Goal: Information Seeking & Learning: Learn about a topic

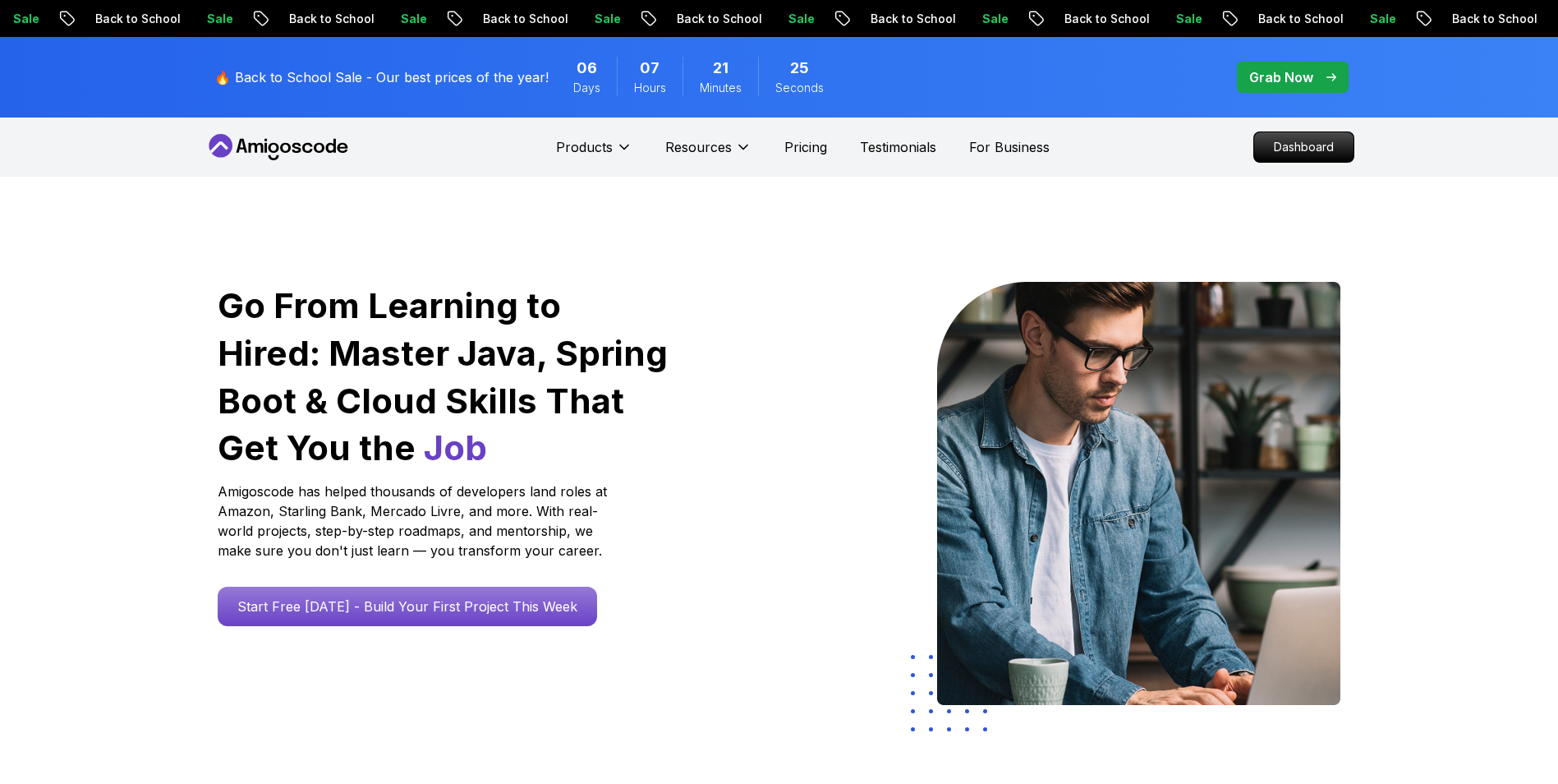
click at [1165, 141] on nav "Products Resources Pricing Testimonials For Business Dashboard" at bounding box center [779, 147] width 1150 height 59
click at [1314, 145] on p "Dashboard" at bounding box center [1303, 147] width 94 height 28
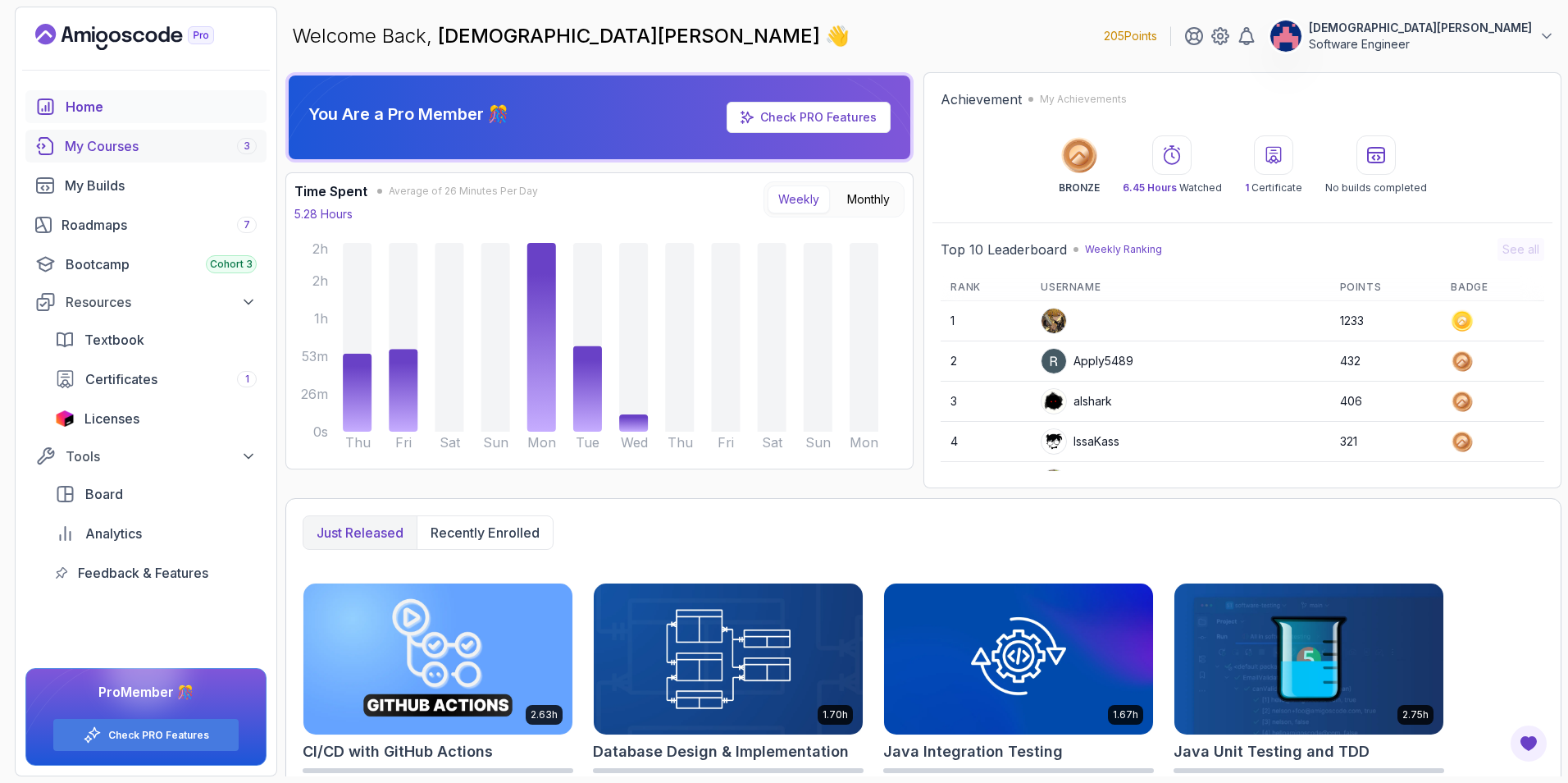
click at [146, 147] on div "My Courses 3" at bounding box center [161, 145] width 192 height 20
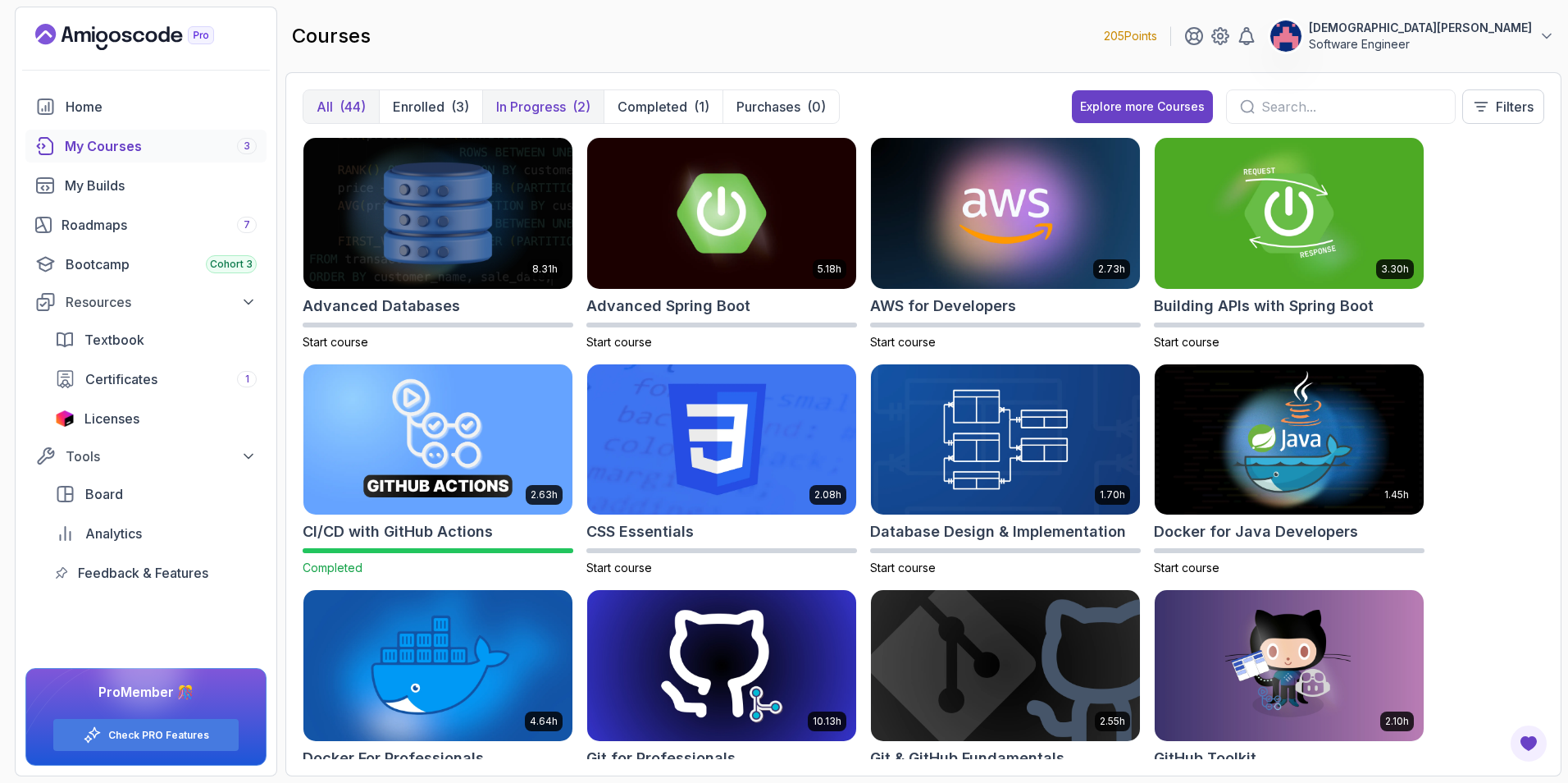
click at [516, 103] on p "In Progress" at bounding box center [530, 106] width 70 height 20
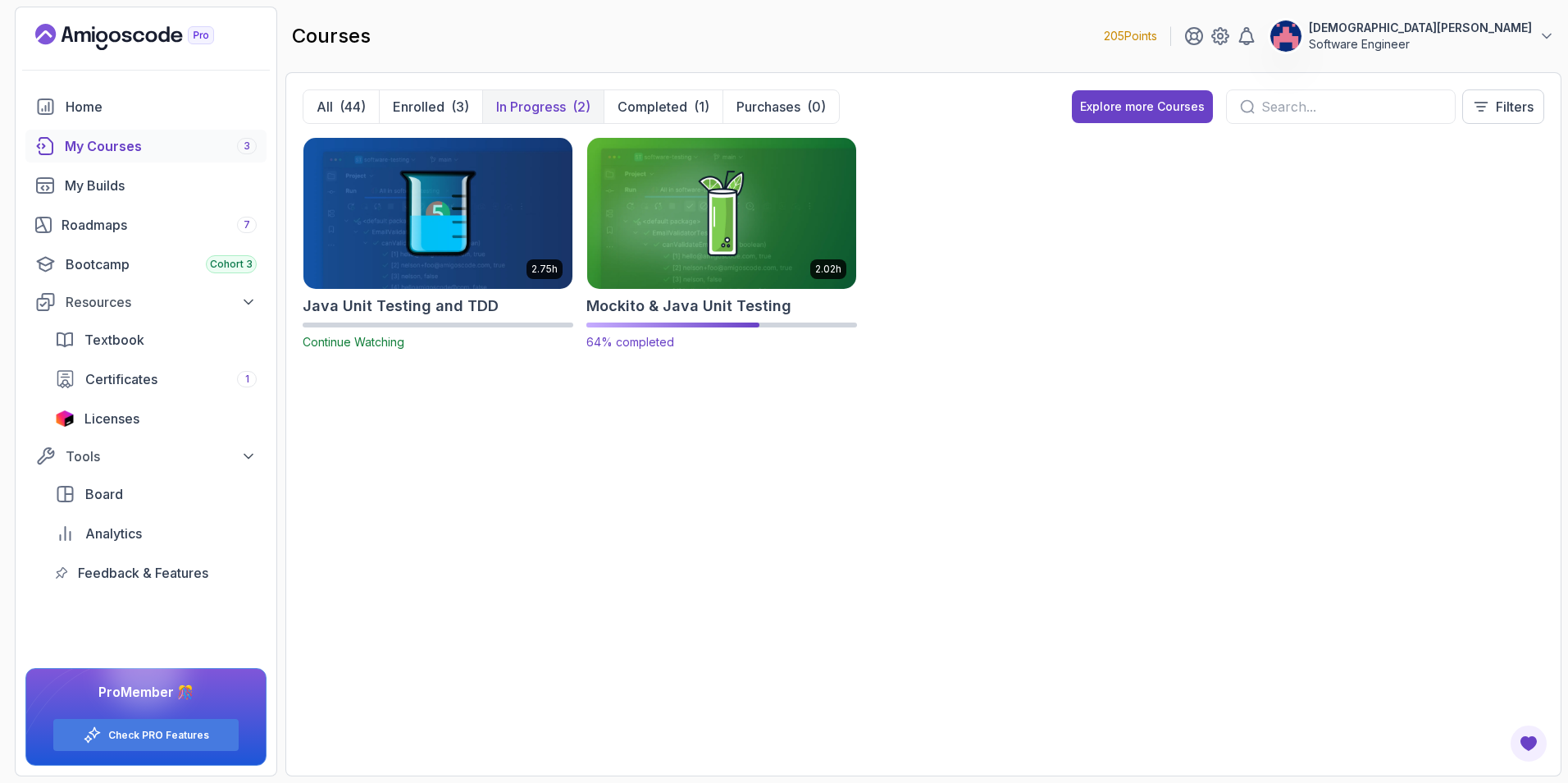
click at [737, 239] on img at bounding box center [721, 213] width 282 height 158
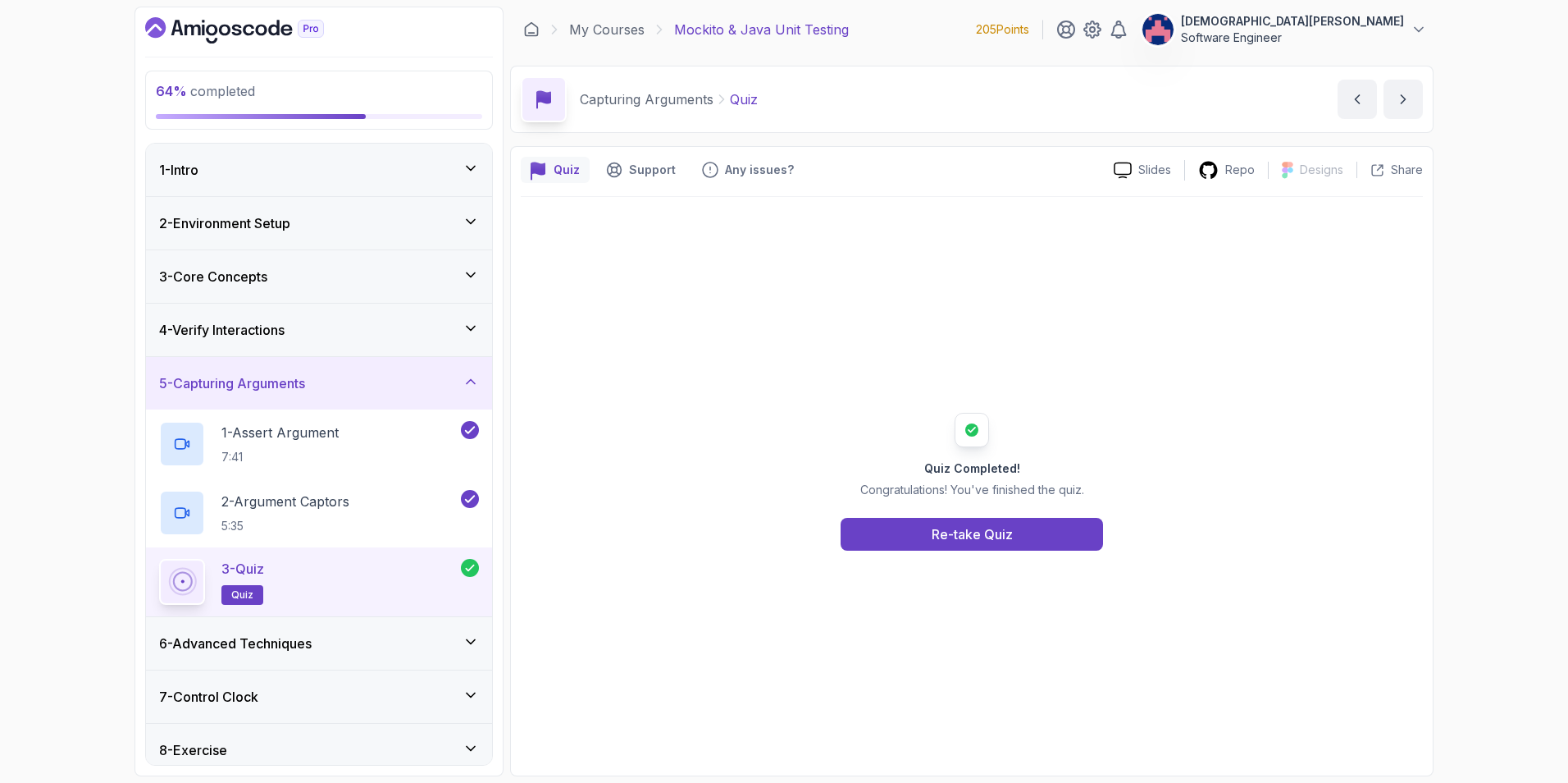
click at [475, 630] on div "6 - Advanced Techniques" at bounding box center [319, 643] width 346 height 52
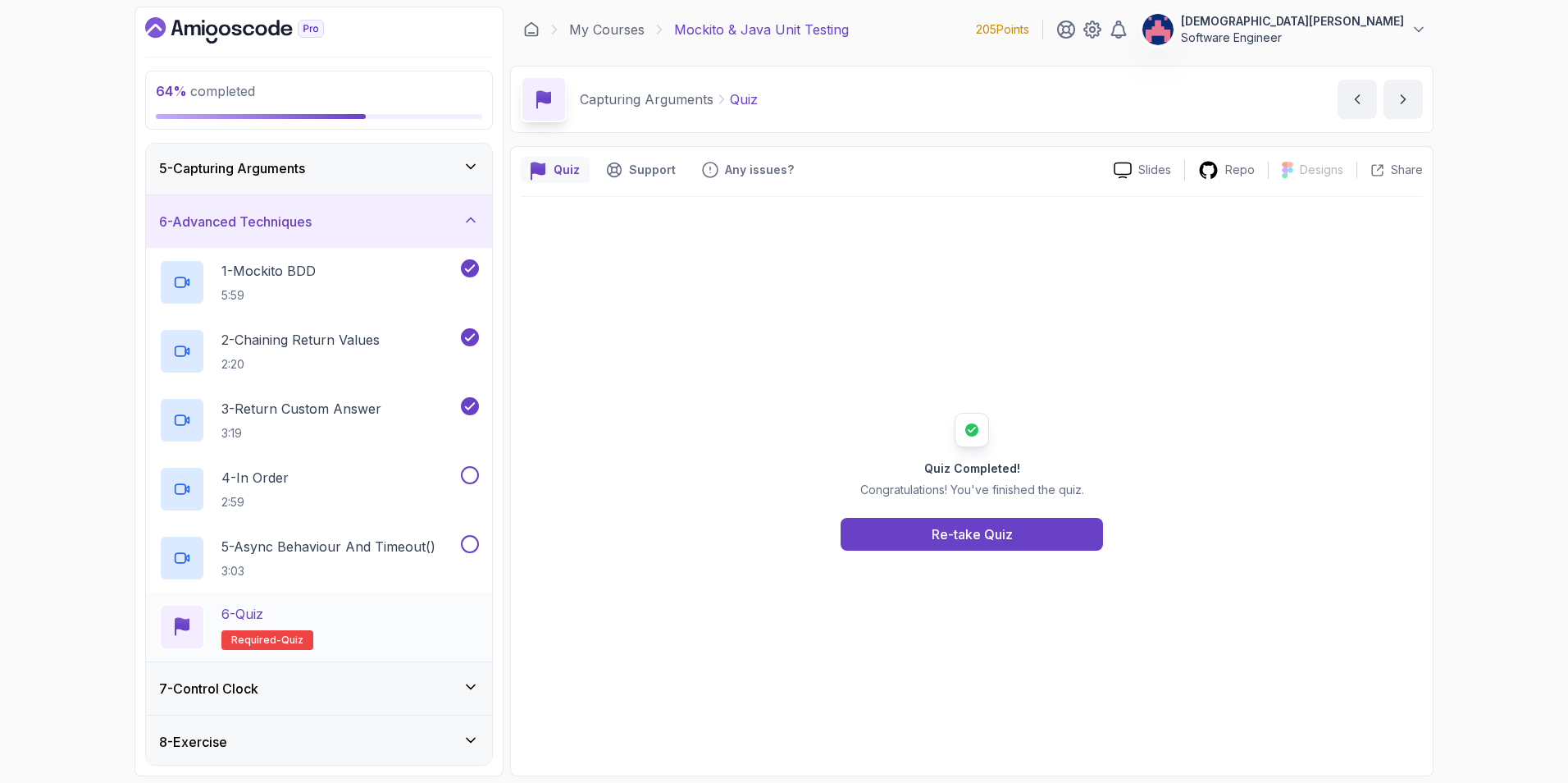
scroll to position [246, 0]
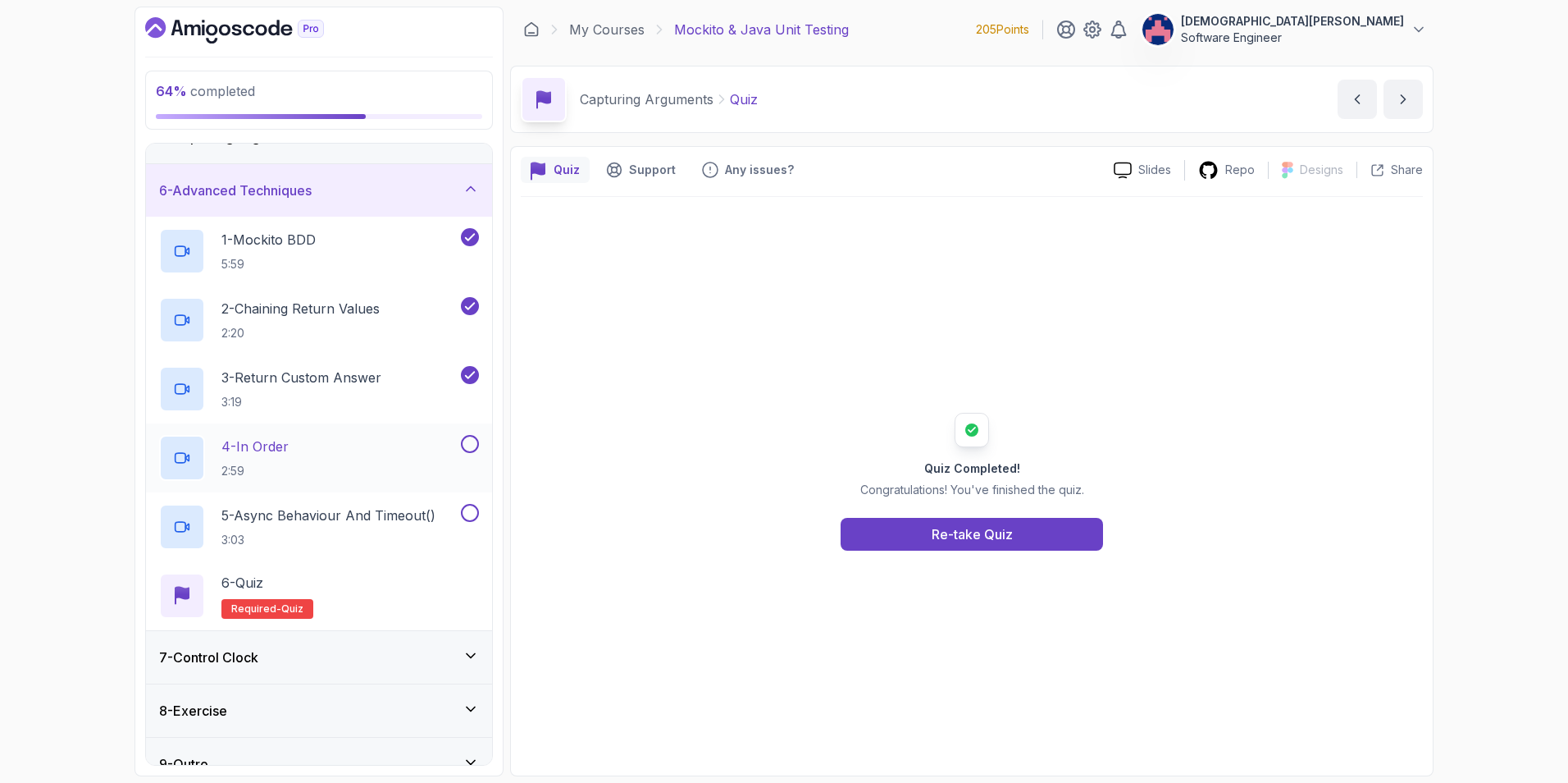
click at [392, 448] on div "4 - In Order 2:59" at bounding box center [308, 457] width 298 height 46
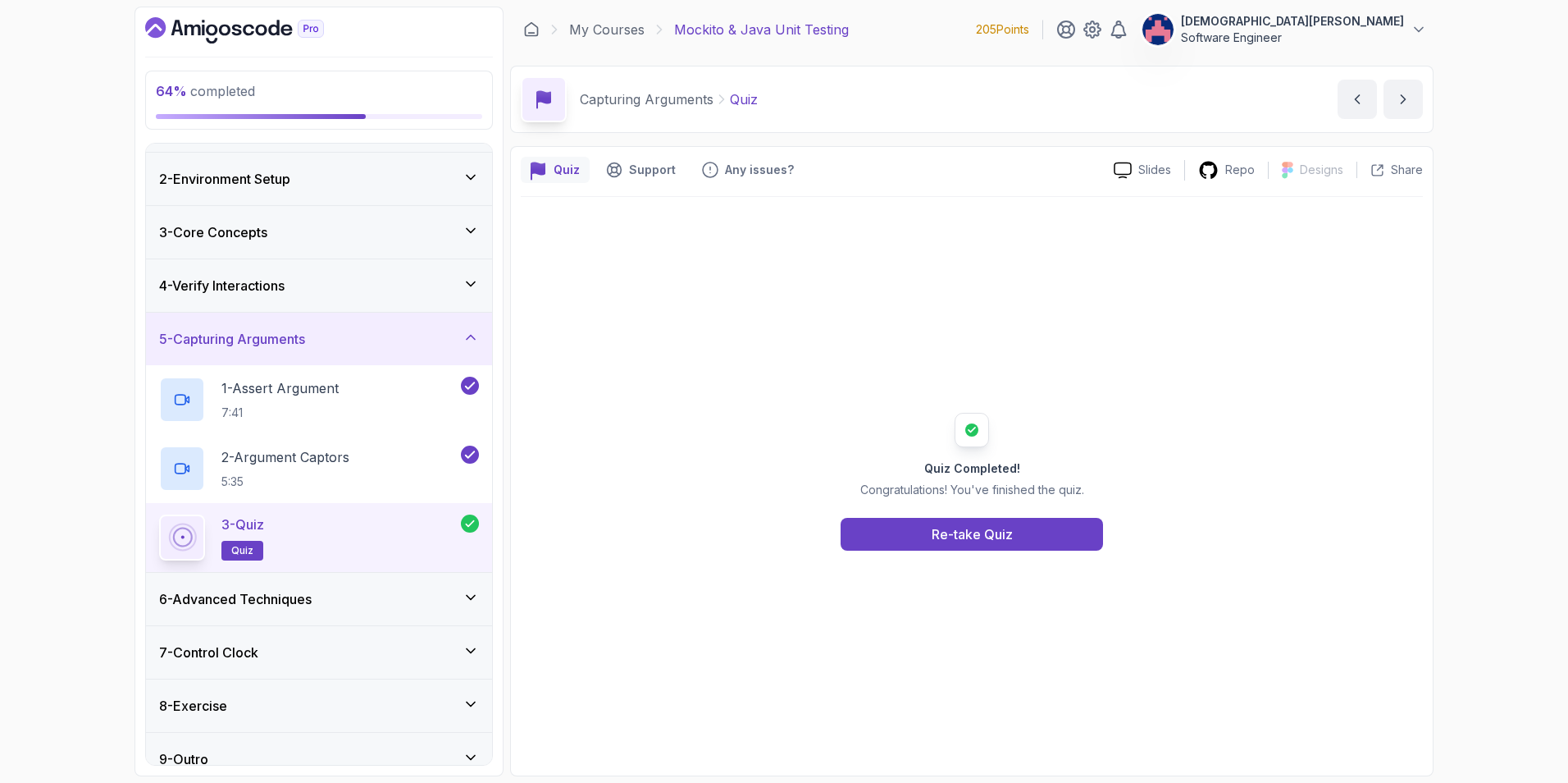
scroll to position [65, 0]
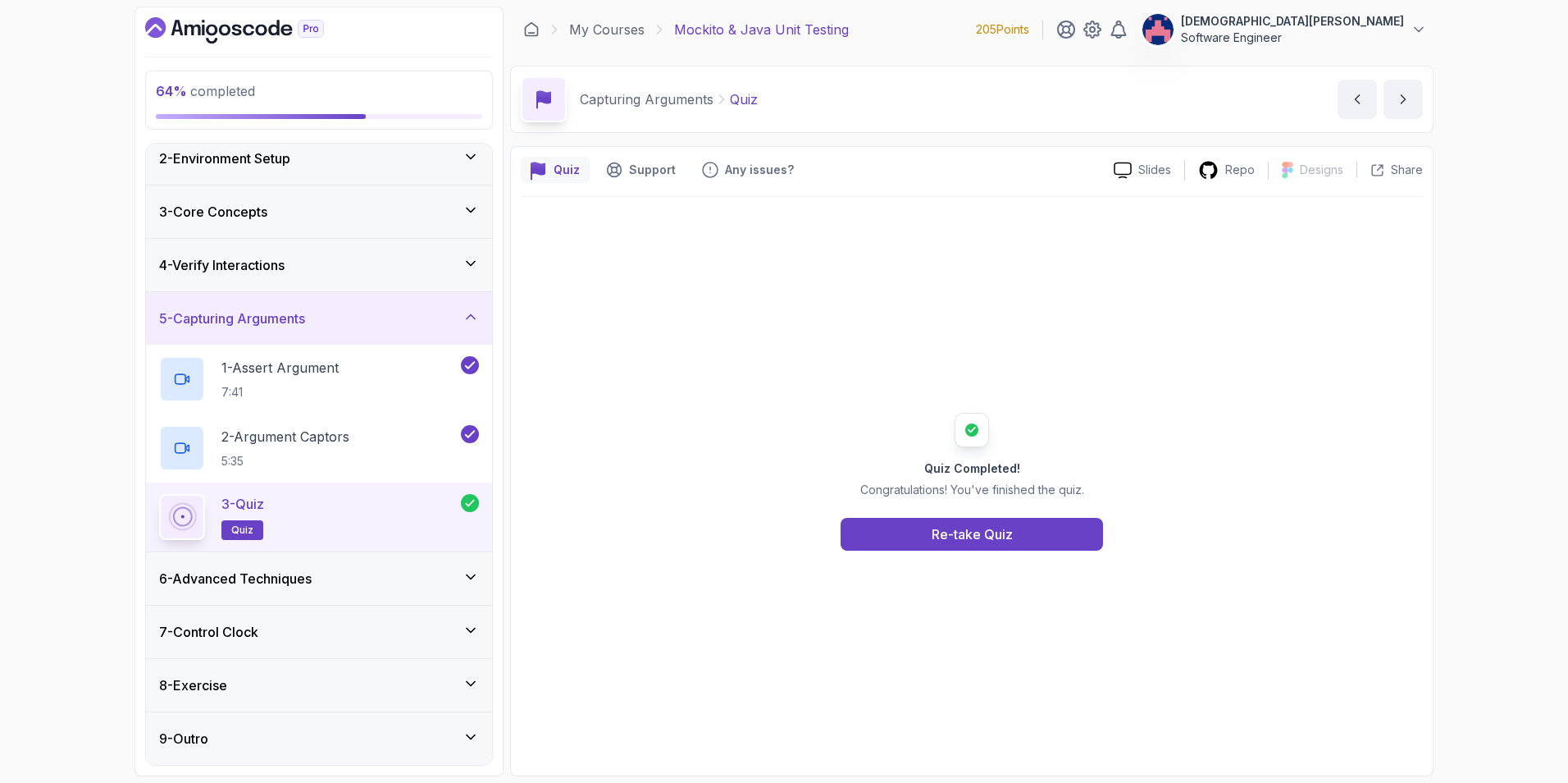
click at [457, 573] on div "6 - Advanced Techniques" at bounding box center [319, 578] width 320 height 20
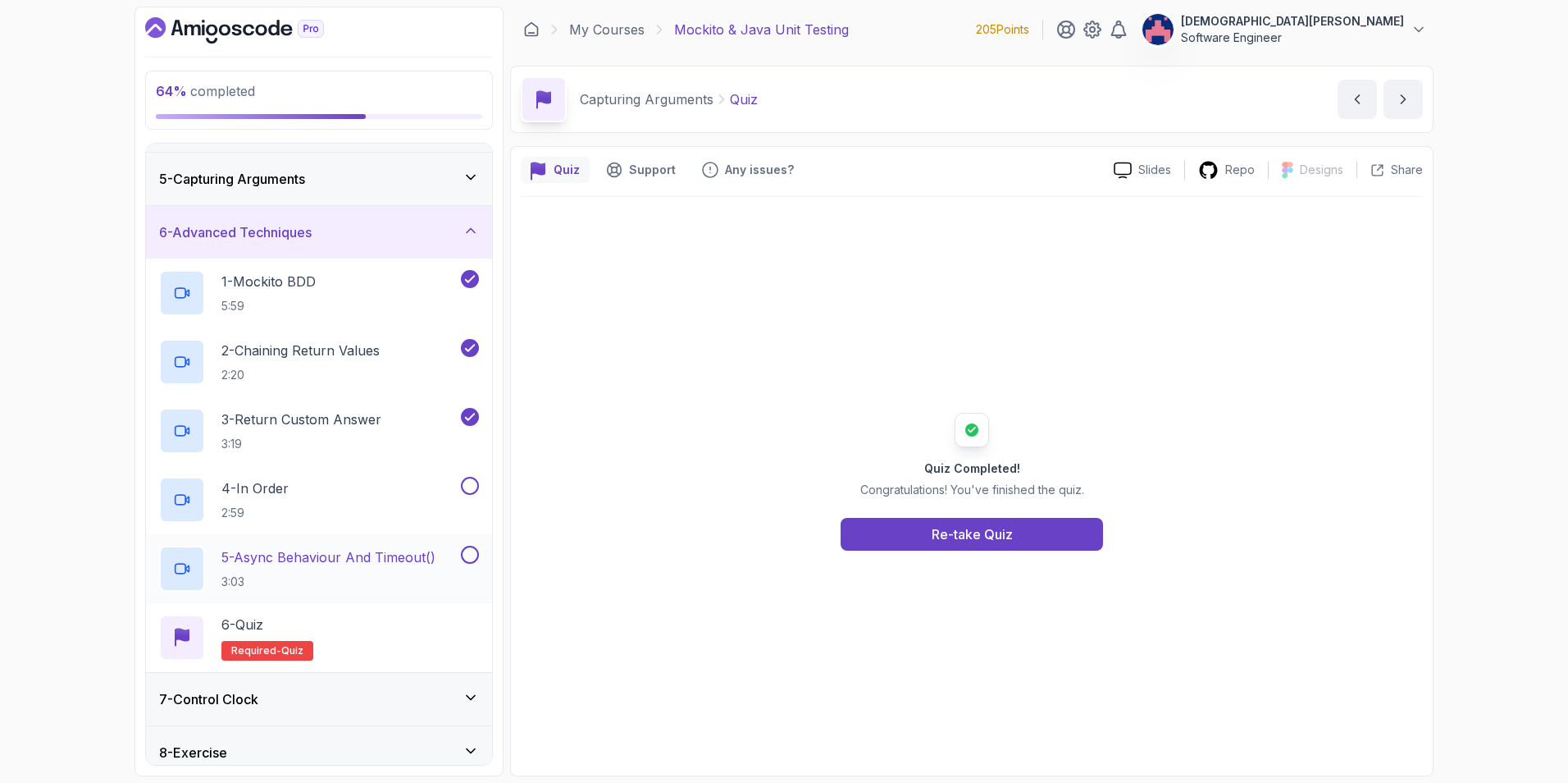
scroll to position [246, 0]
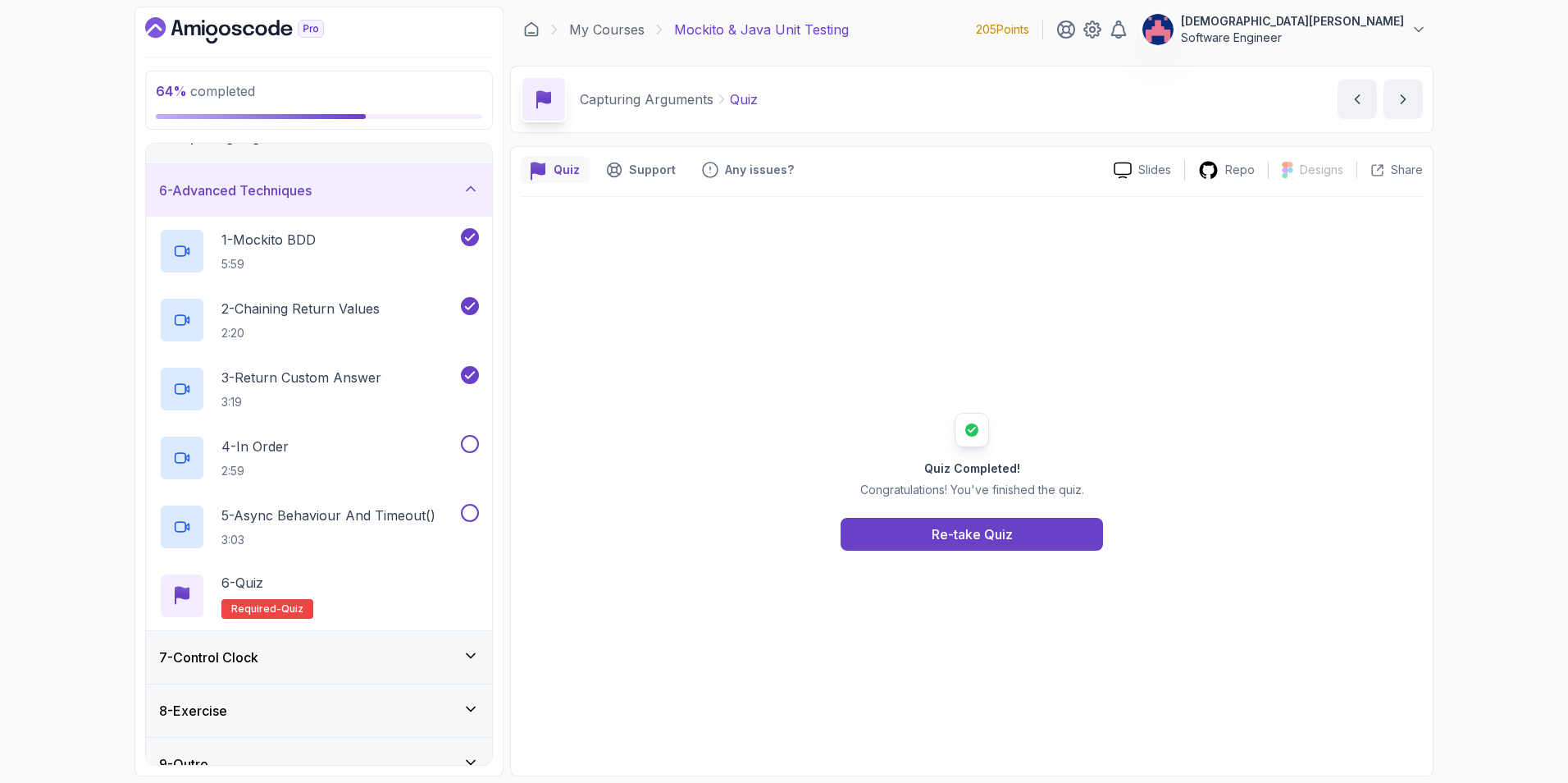
click at [1400, 31] on p "Software Engineer" at bounding box center [1291, 38] width 223 height 17
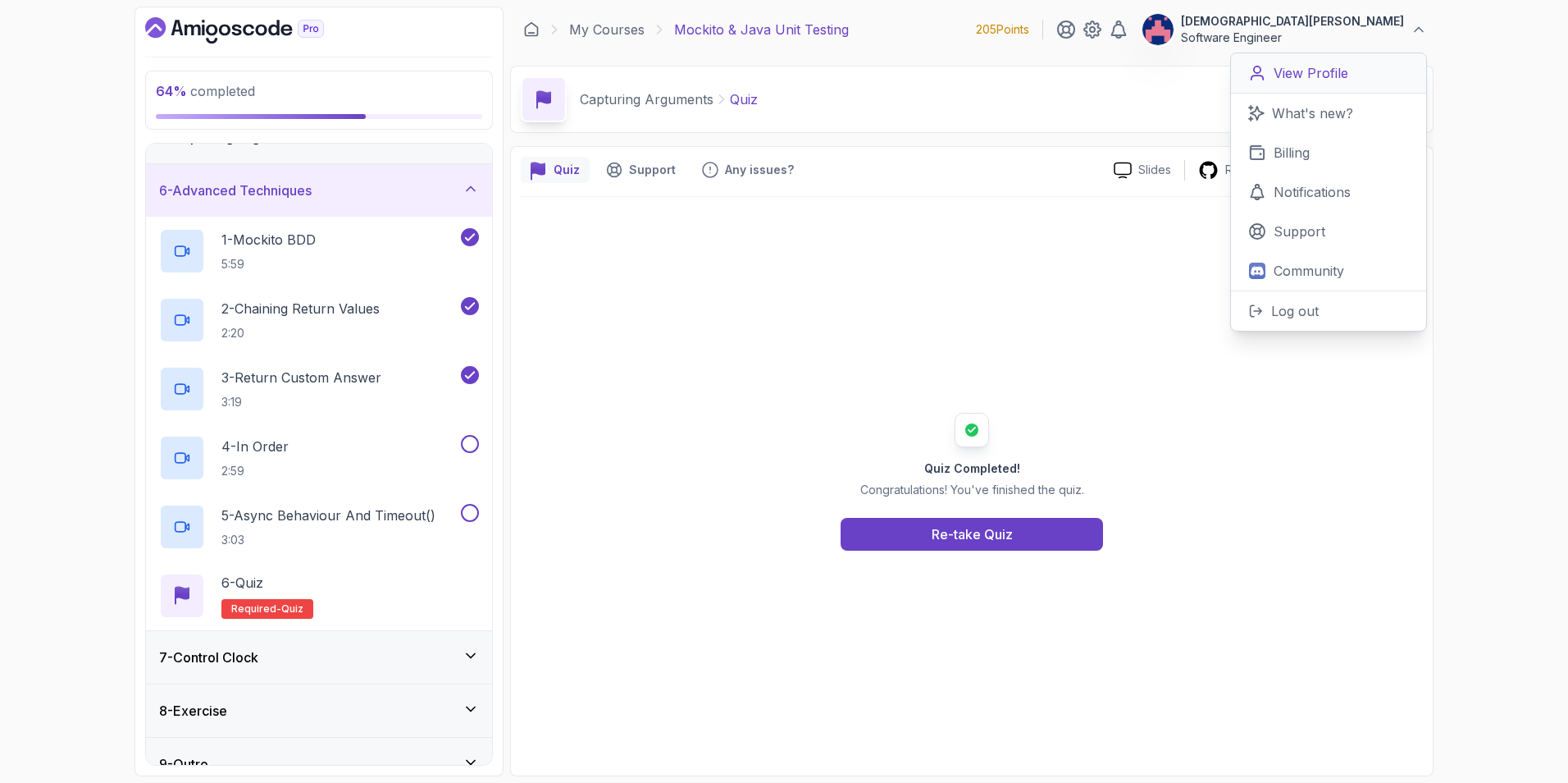
click at [1320, 76] on p "View Profile" at bounding box center [1311, 73] width 75 height 20
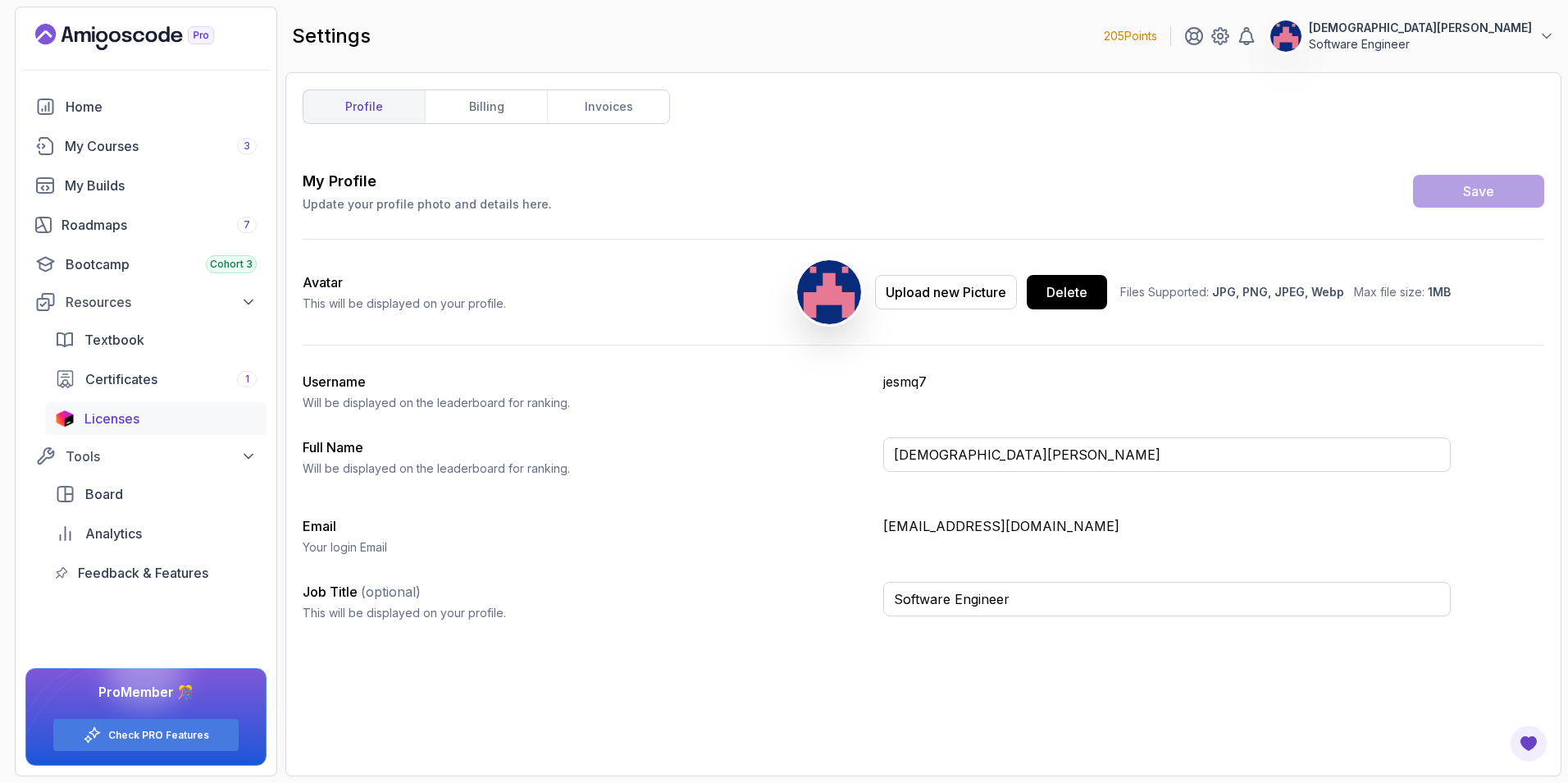
click at [151, 418] on div "Licenses" at bounding box center [170, 418] width 172 height 20
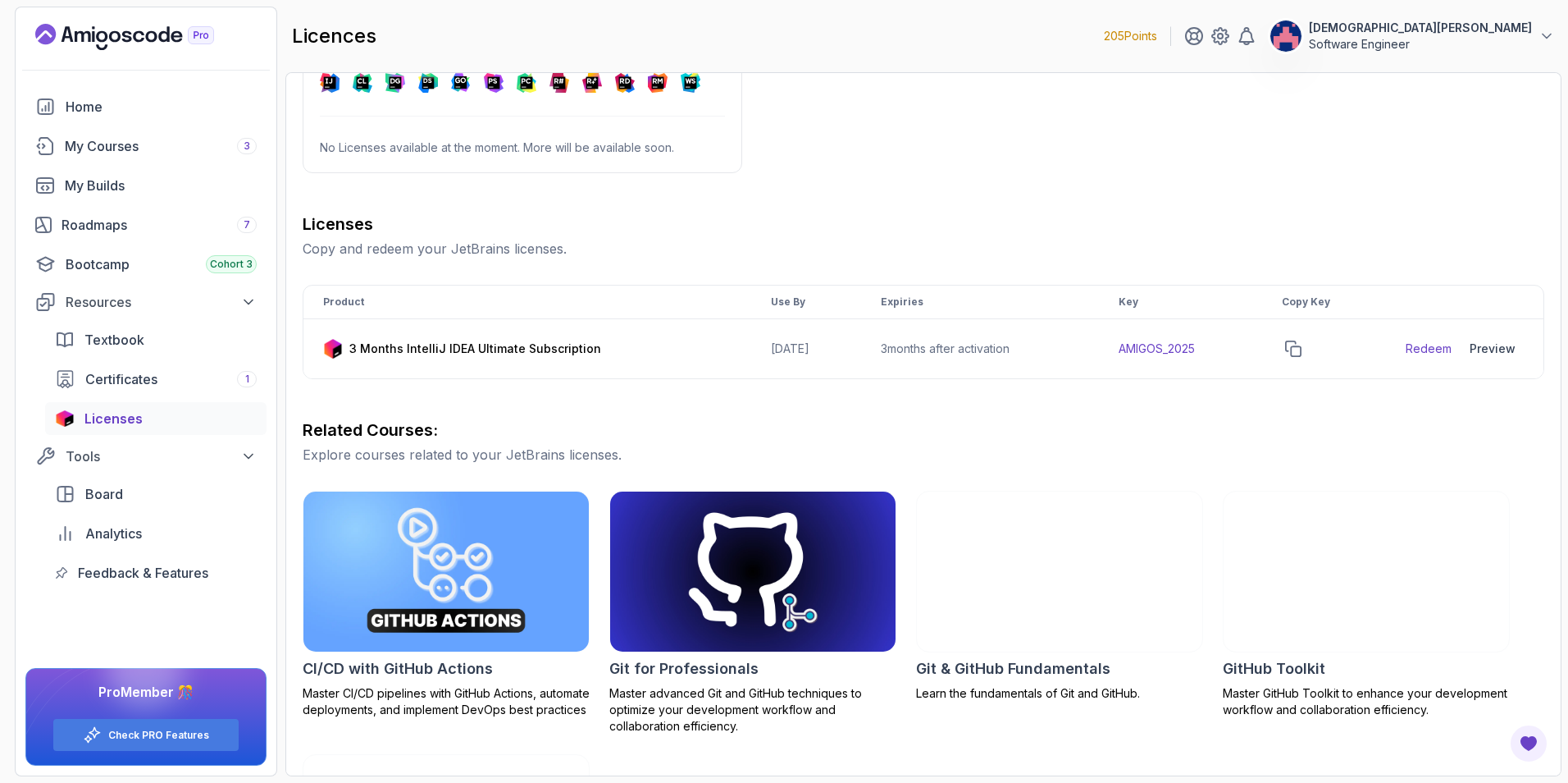
scroll to position [62, 0]
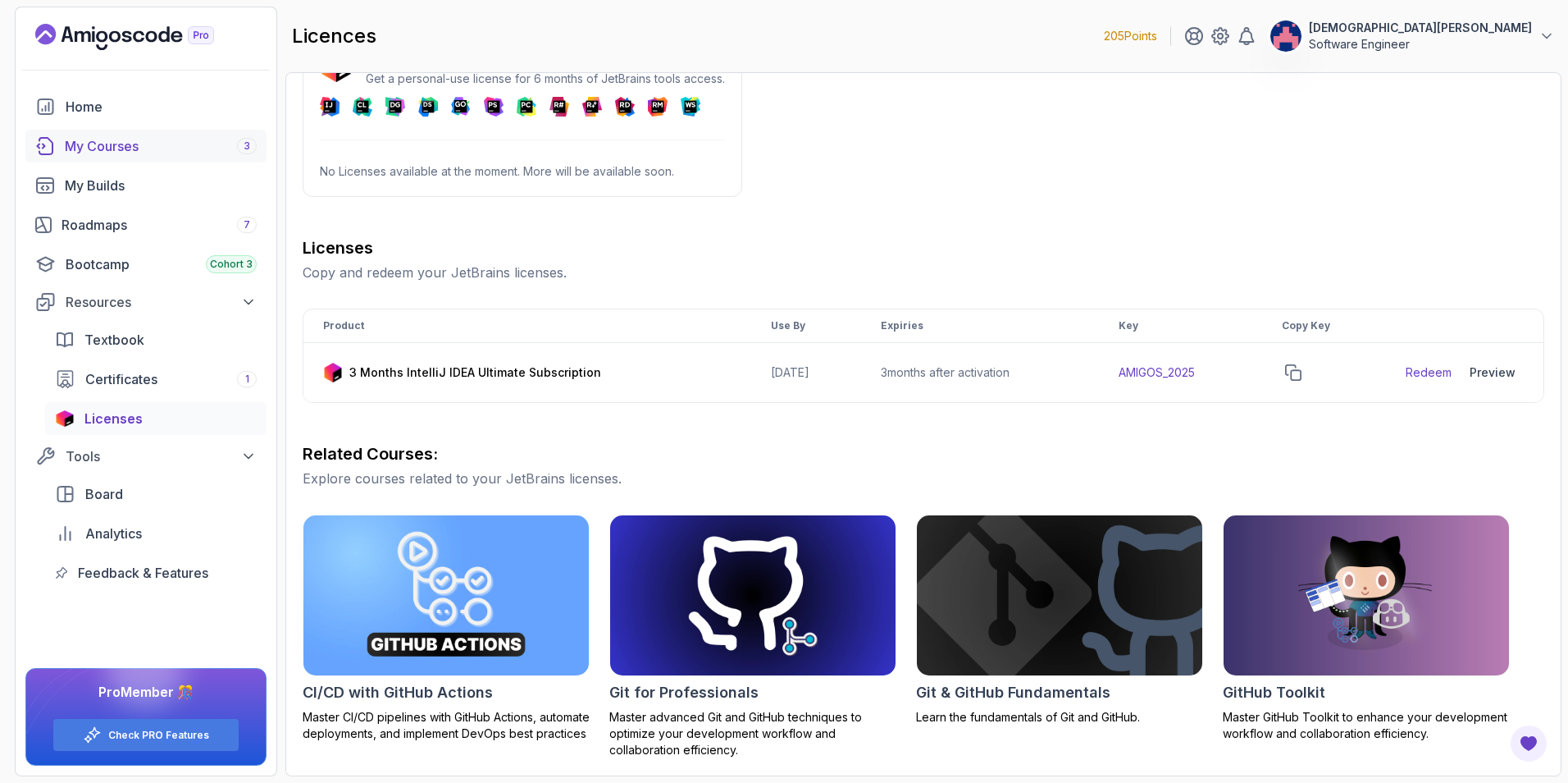
click at [175, 151] on div "My Courses 3" at bounding box center [161, 145] width 192 height 20
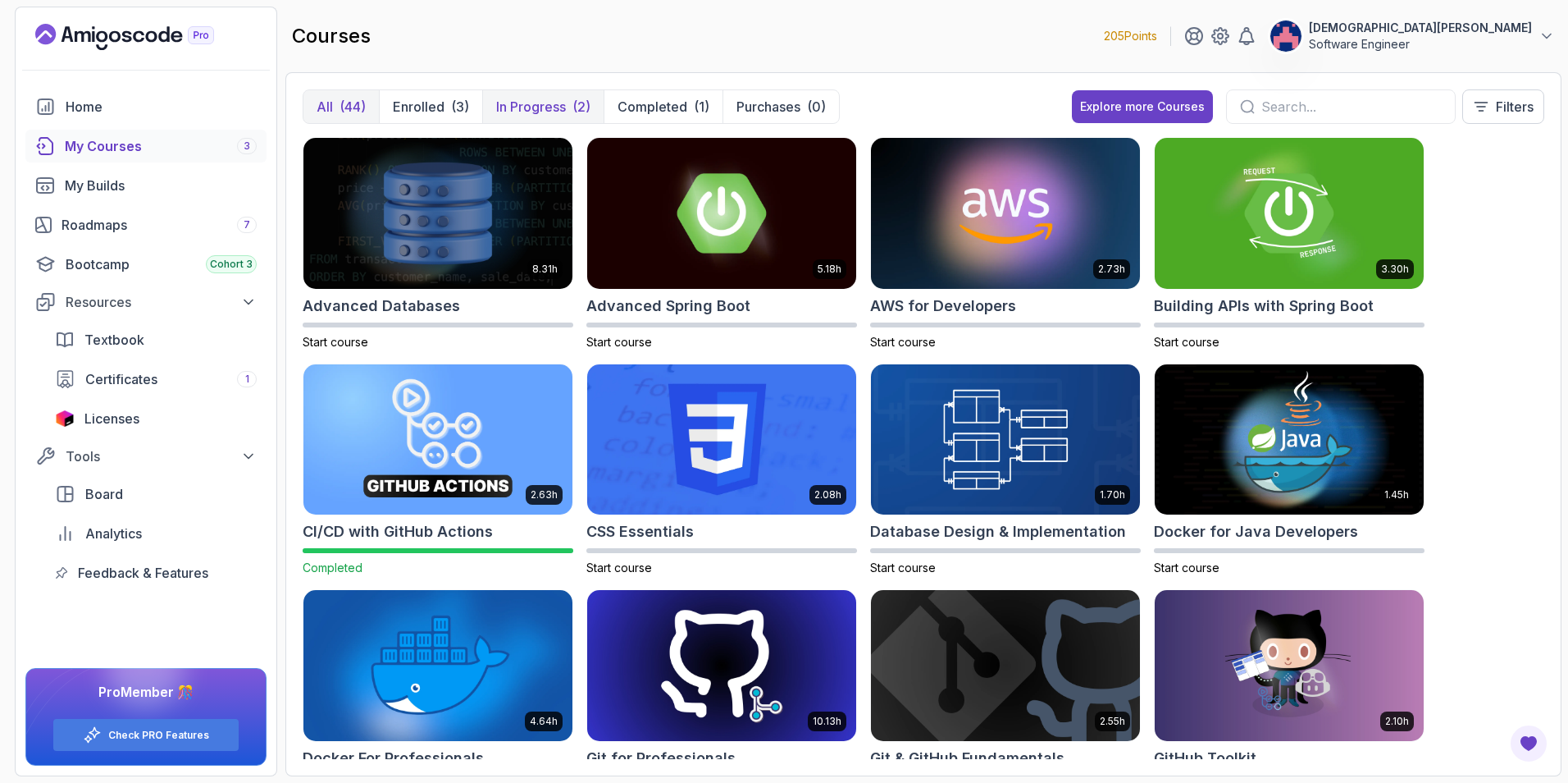
click at [531, 113] on p "In Progress" at bounding box center [530, 106] width 70 height 20
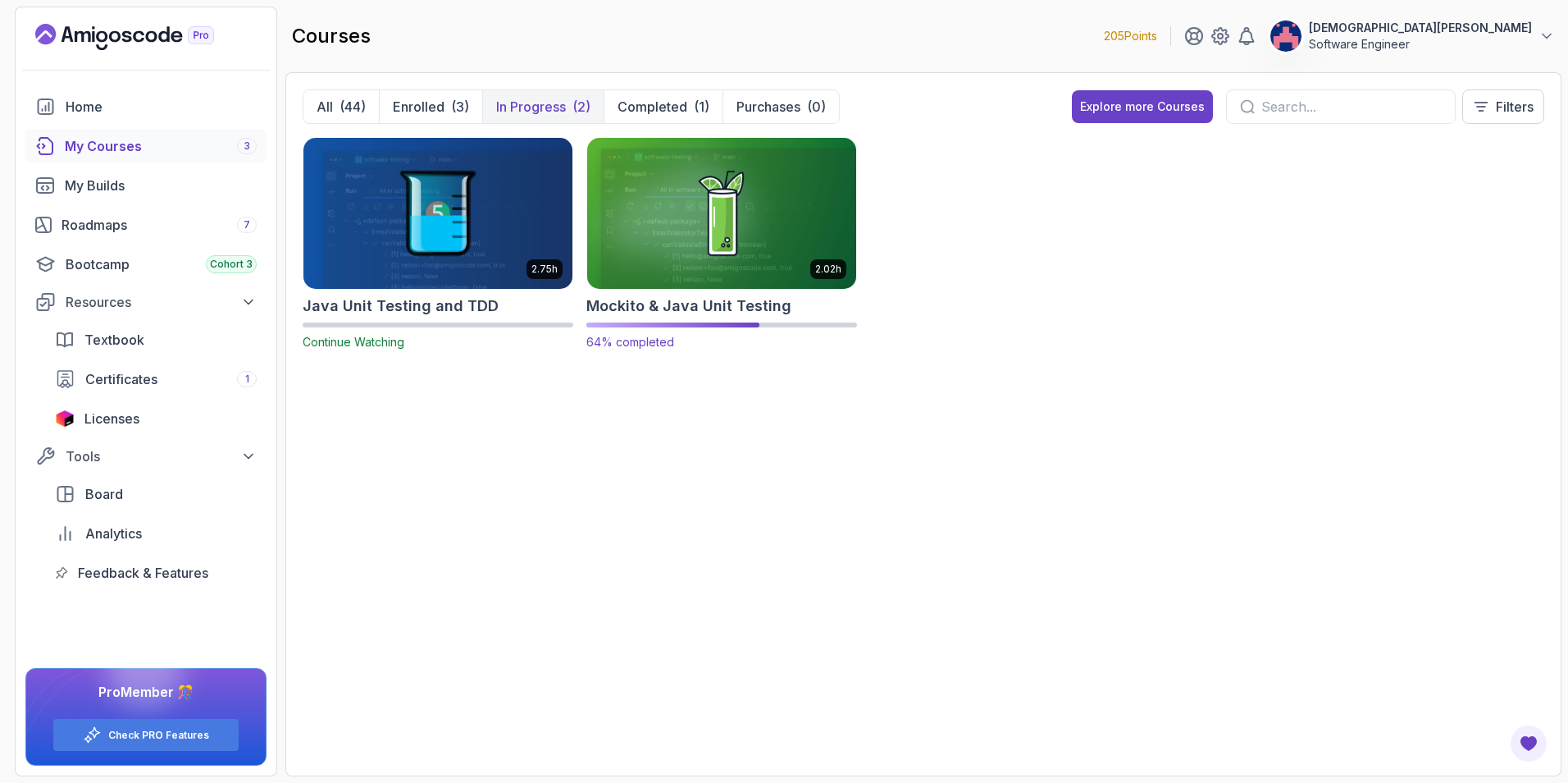
click at [745, 236] on img at bounding box center [721, 213] width 282 height 158
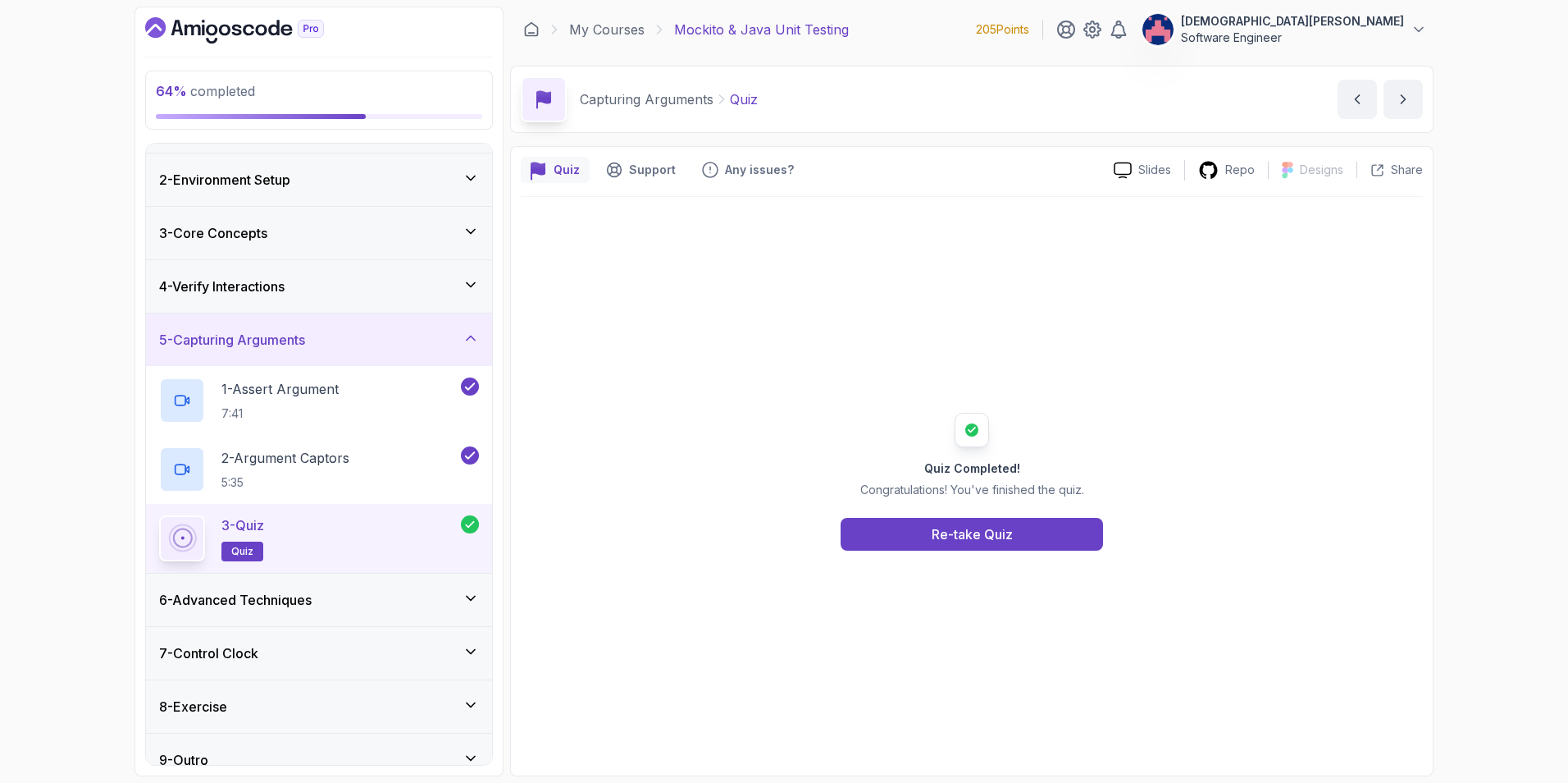
scroll to position [65, 0]
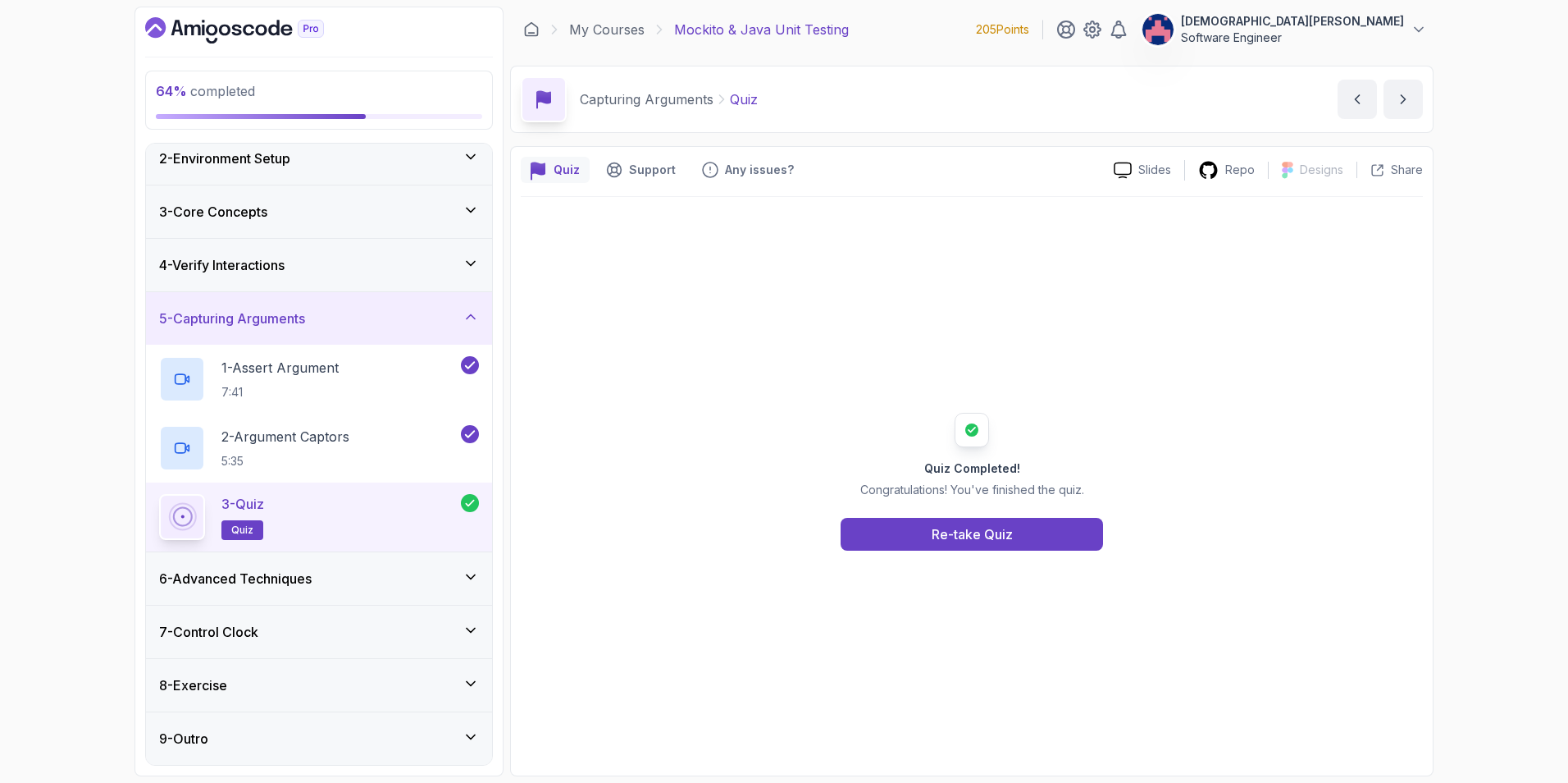
click at [365, 570] on div "6 - Advanced Techniques" at bounding box center [319, 578] width 320 height 20
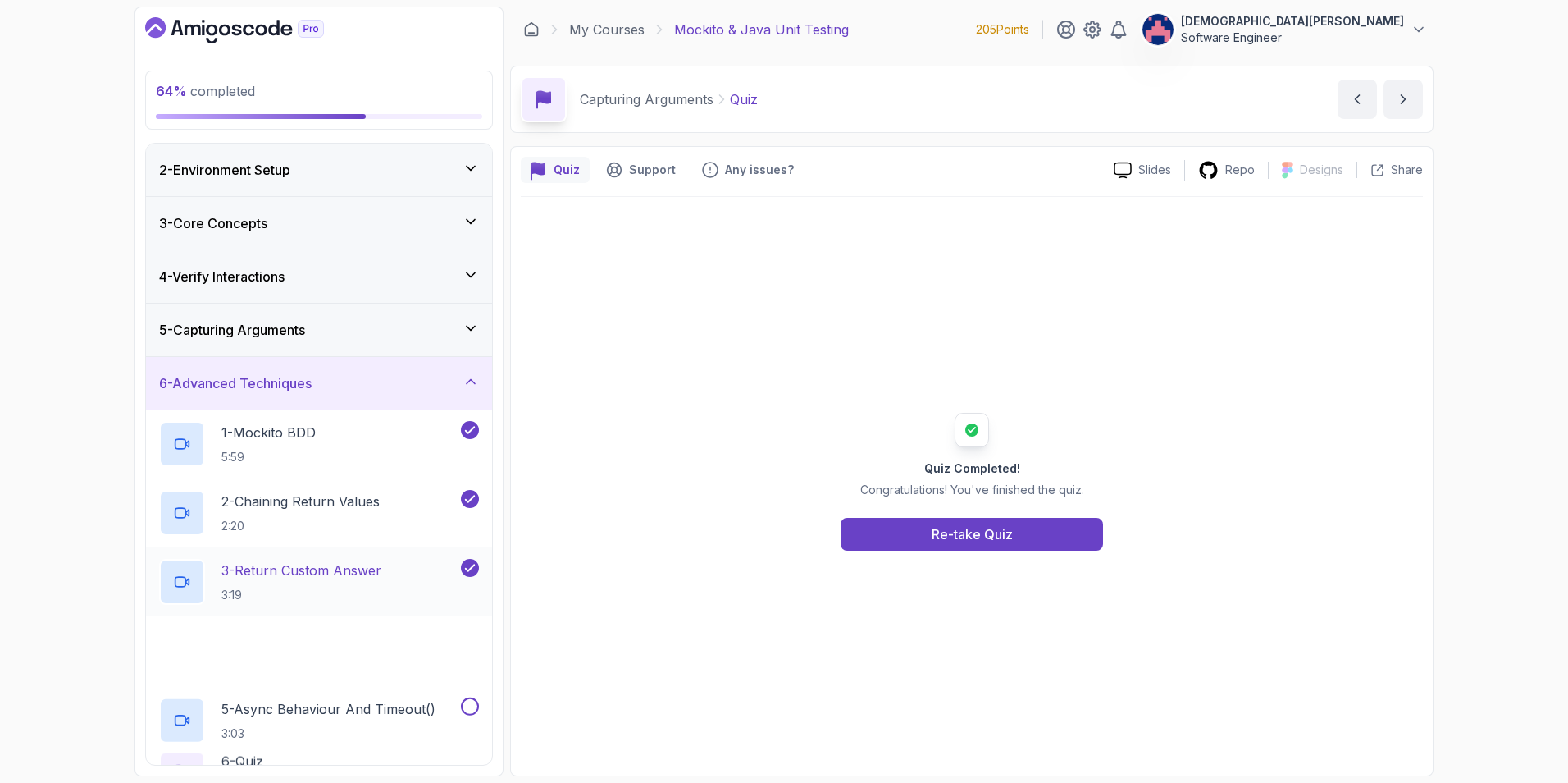
scroll to position [82, 0]
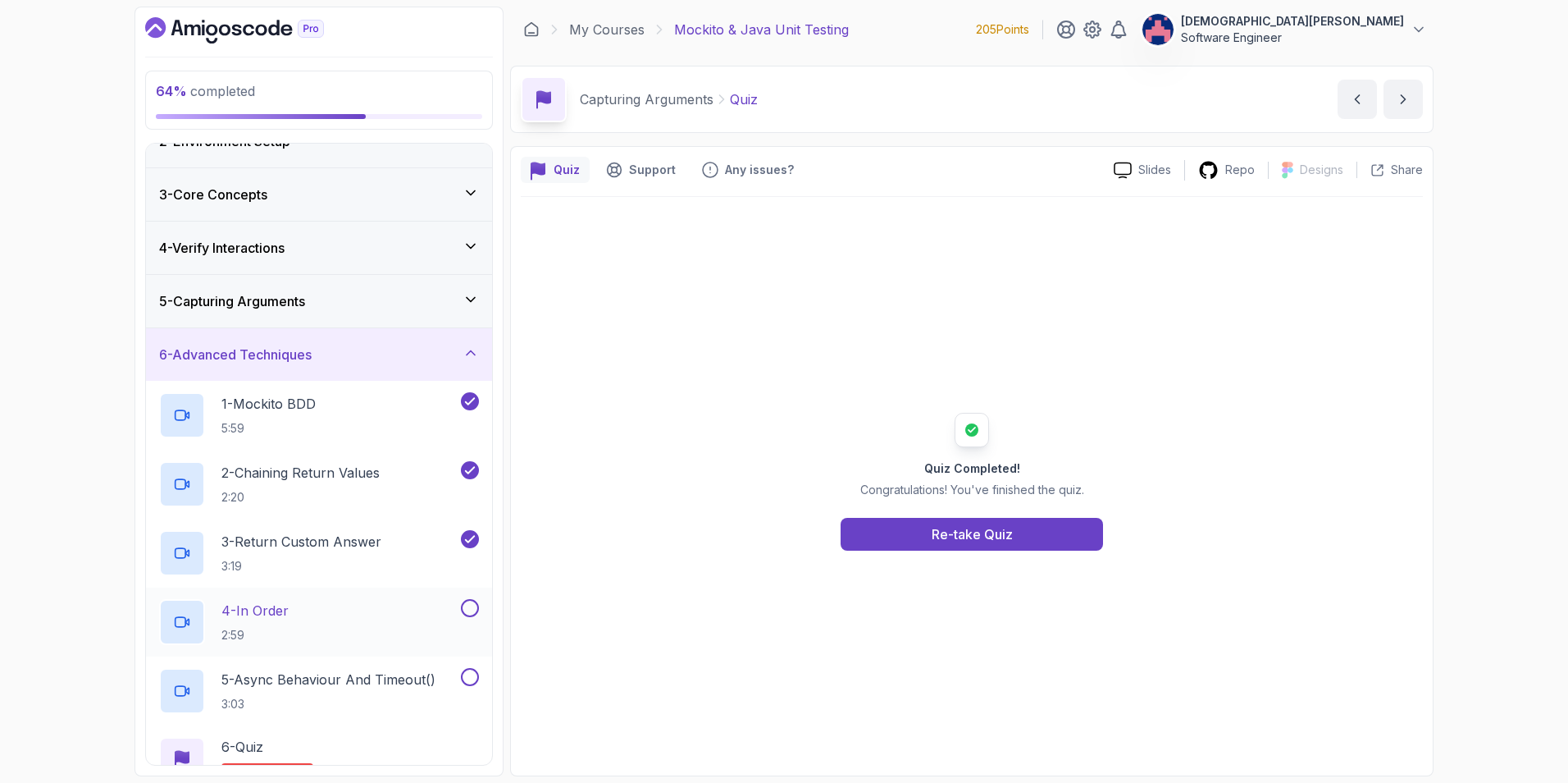
click at [338, 611] on div "4 - In Order 2:59" at bounding box center [308, 621] width 298 height 46
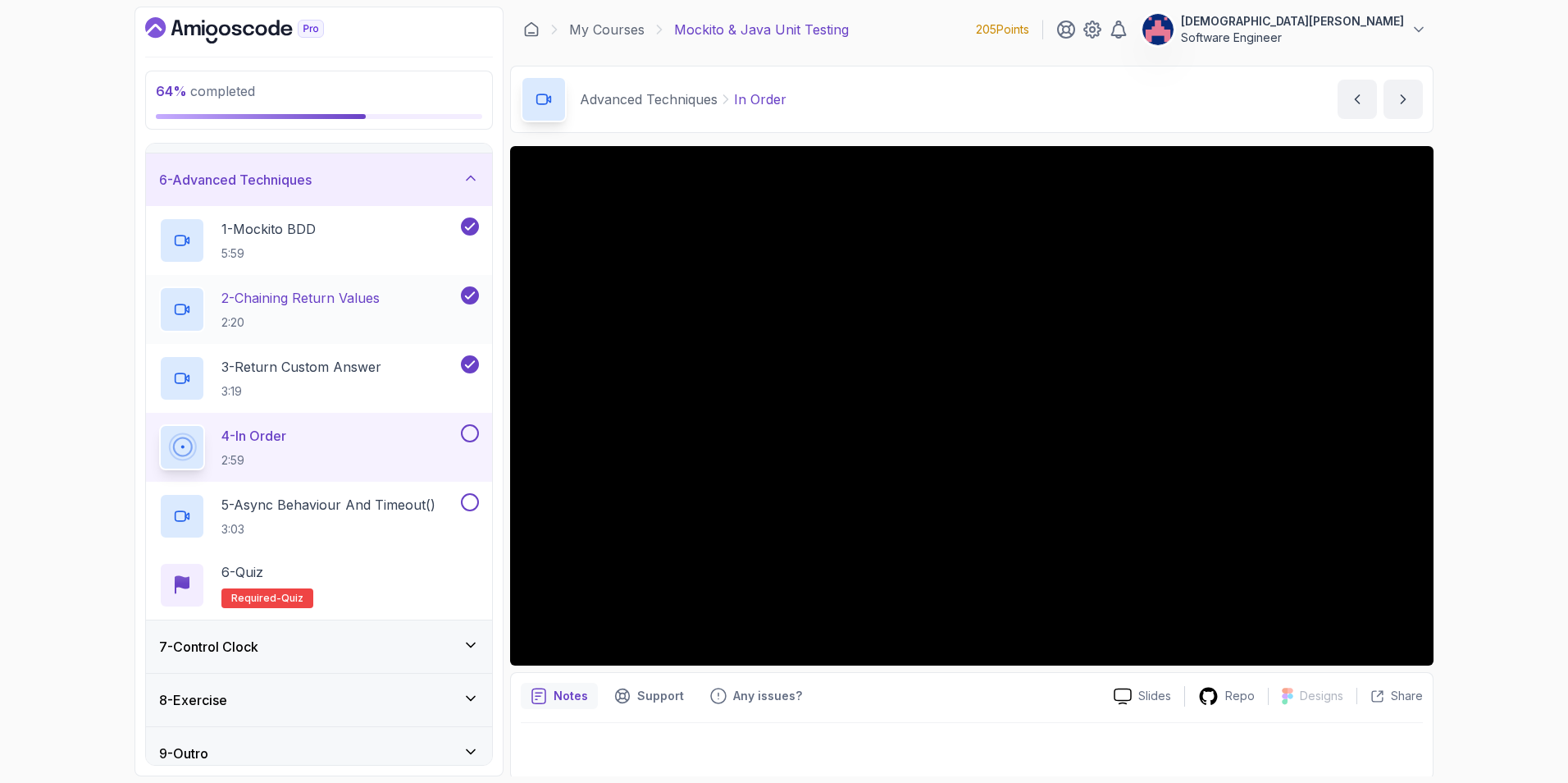
scroll to position [271, 0]
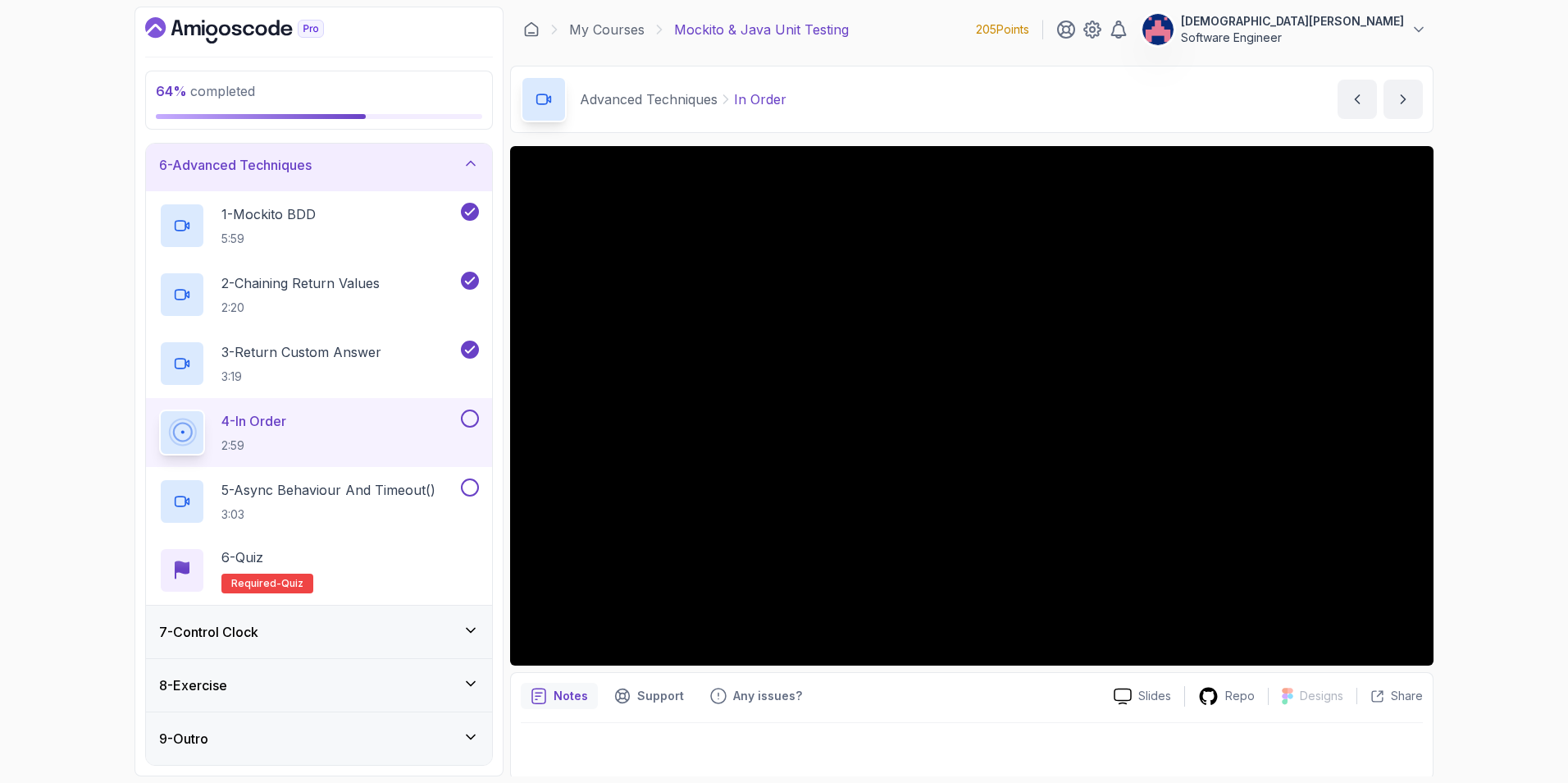
click at [442, 625] on div "7 - Control Clock" at bounding box center [319, 631] width 320 height 20
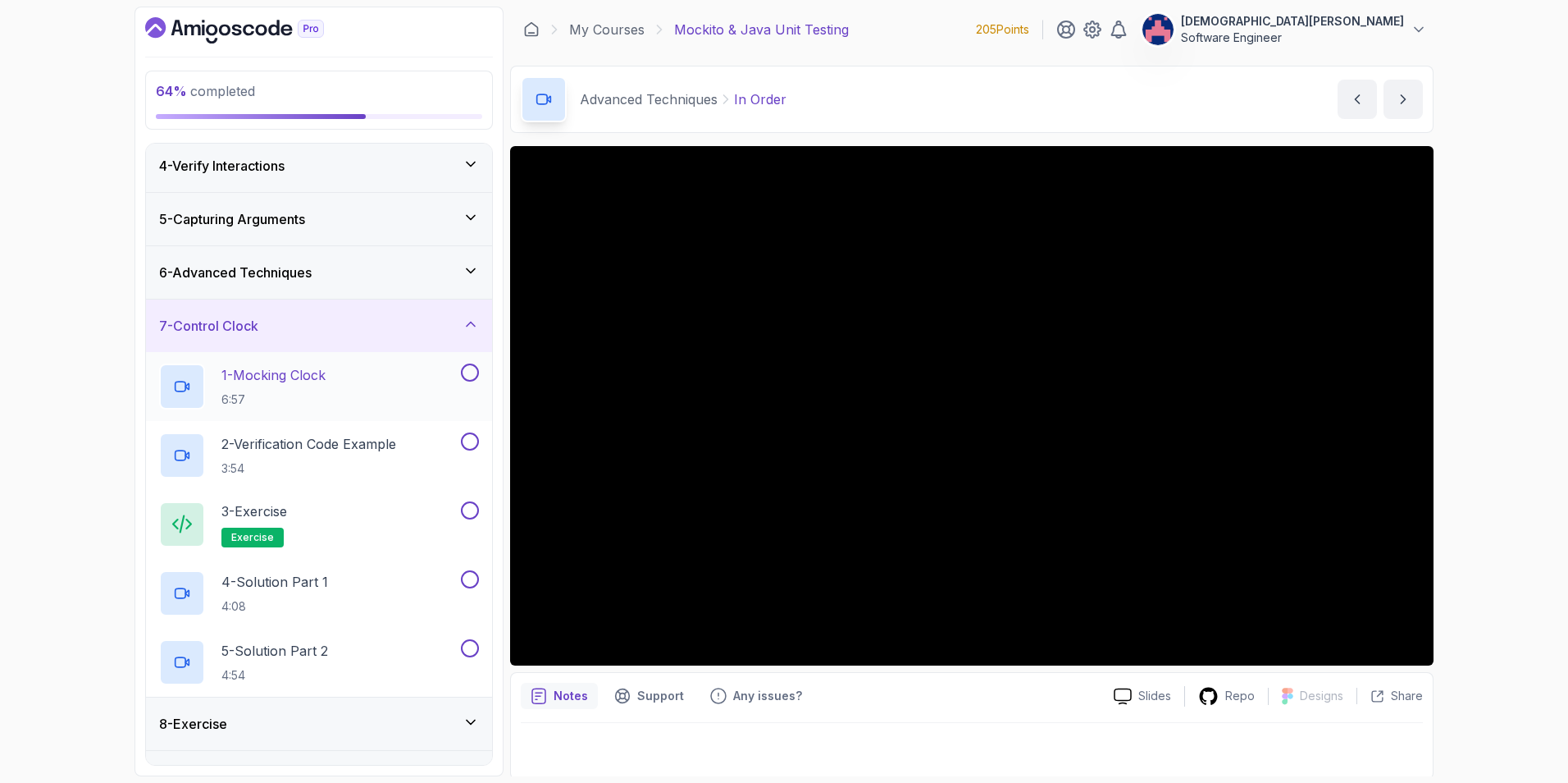
scroll to position [202, 0]
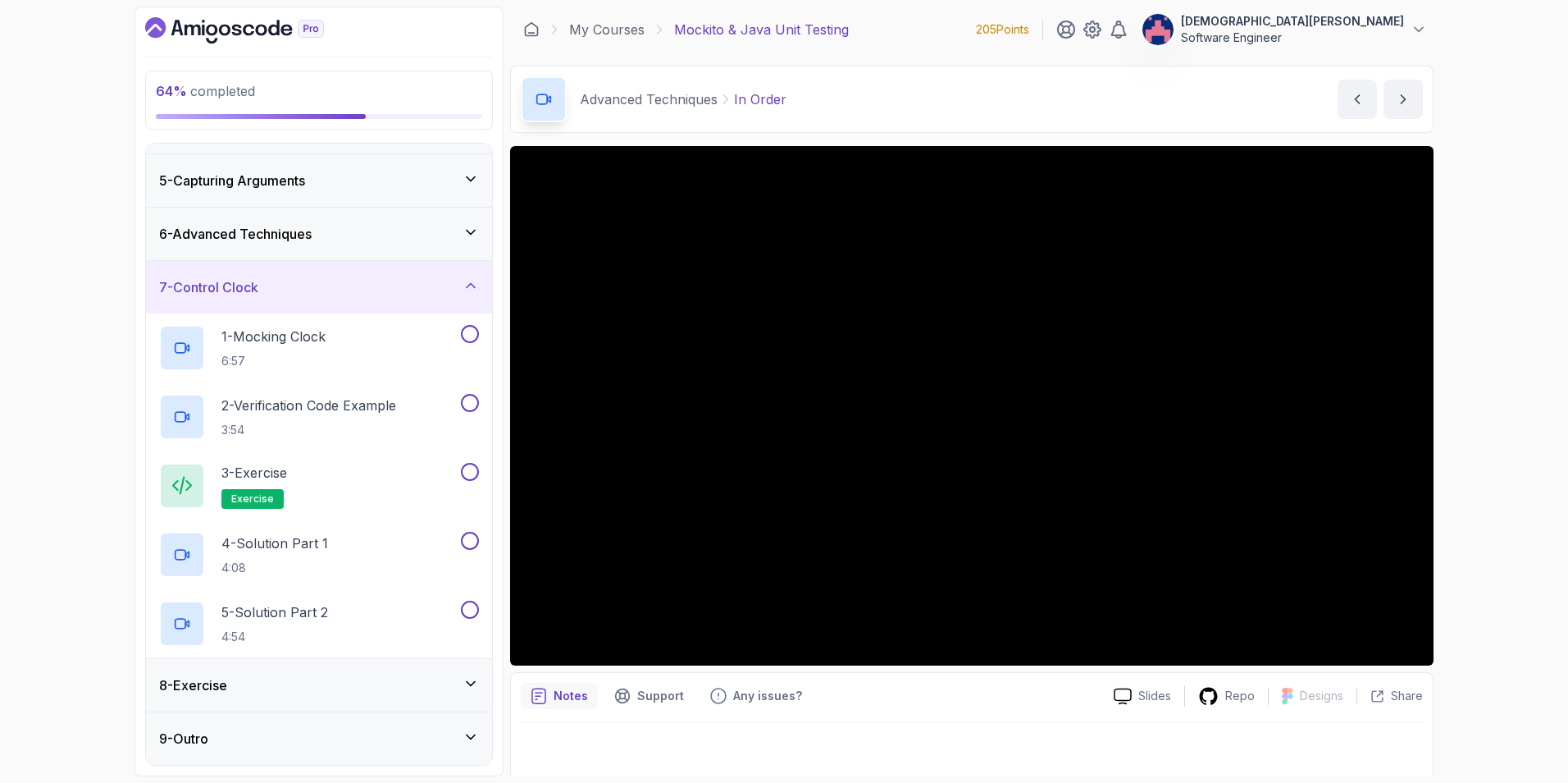
click at [474, 283] on icon at bounding box center [470, 285] width 17 height 17
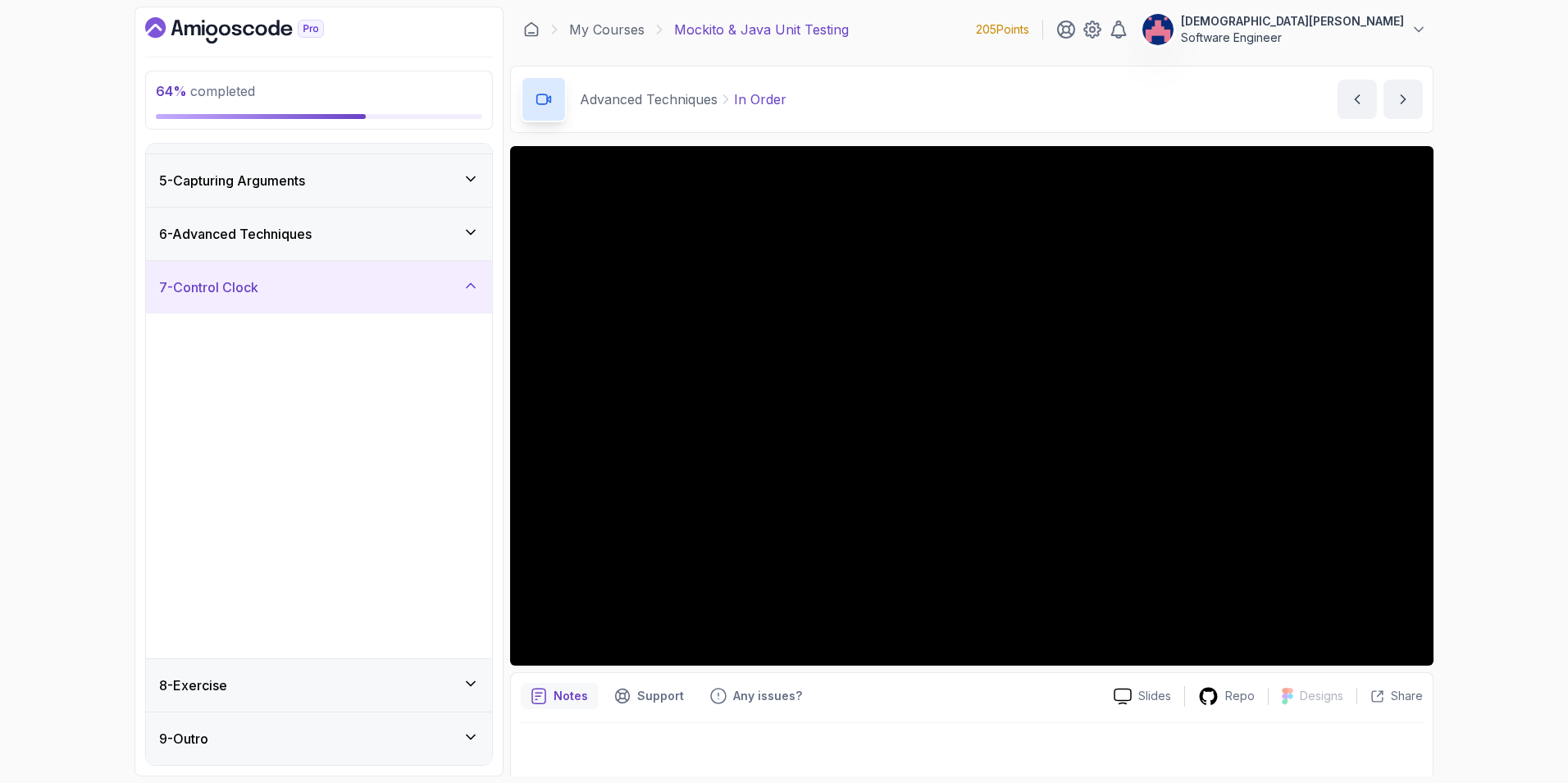
scroll to position [0, 0]
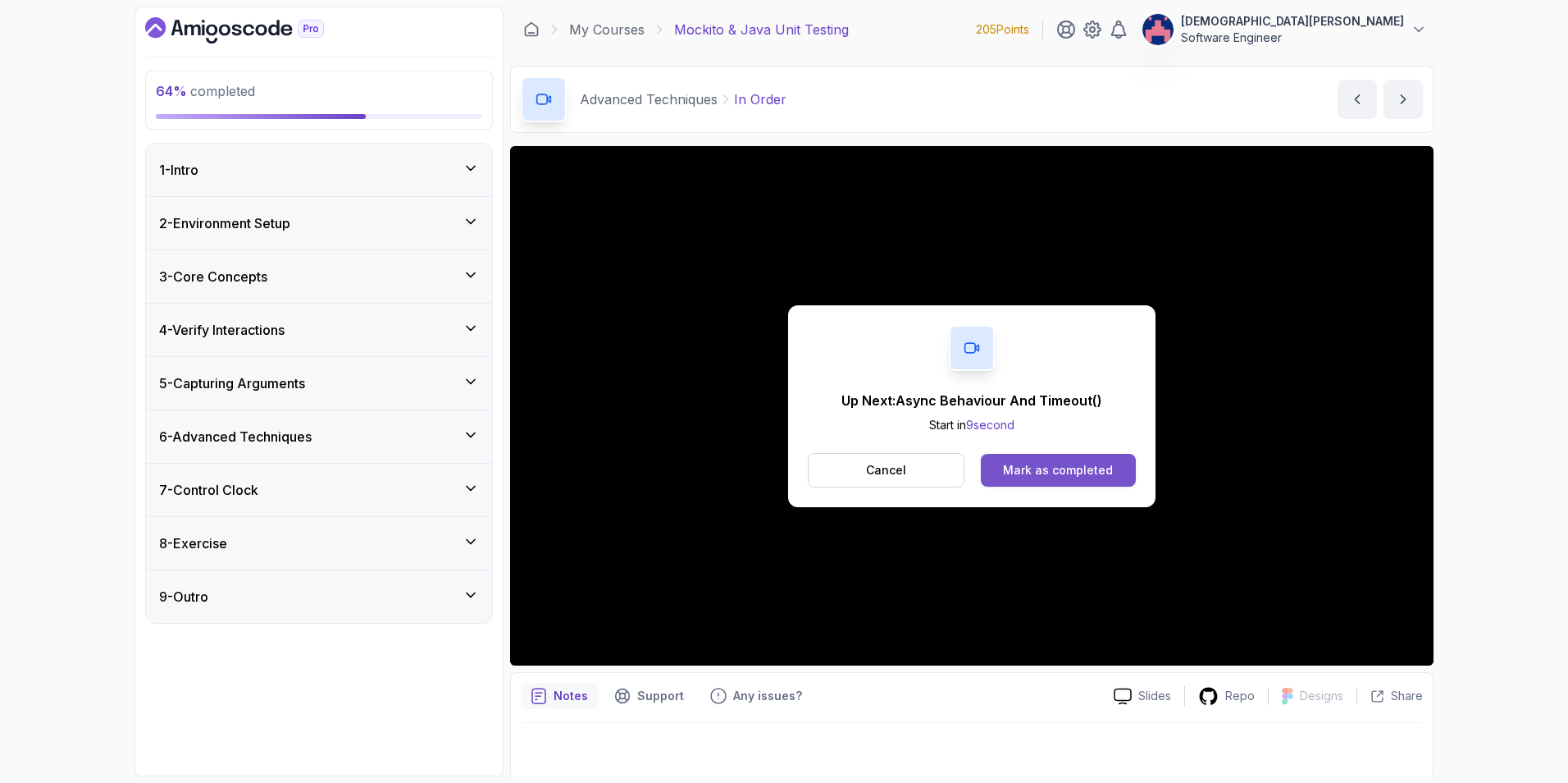
click at [1070, 469] on div "Mark as completed" at bounding box center [1057, 470] width 110 height 17
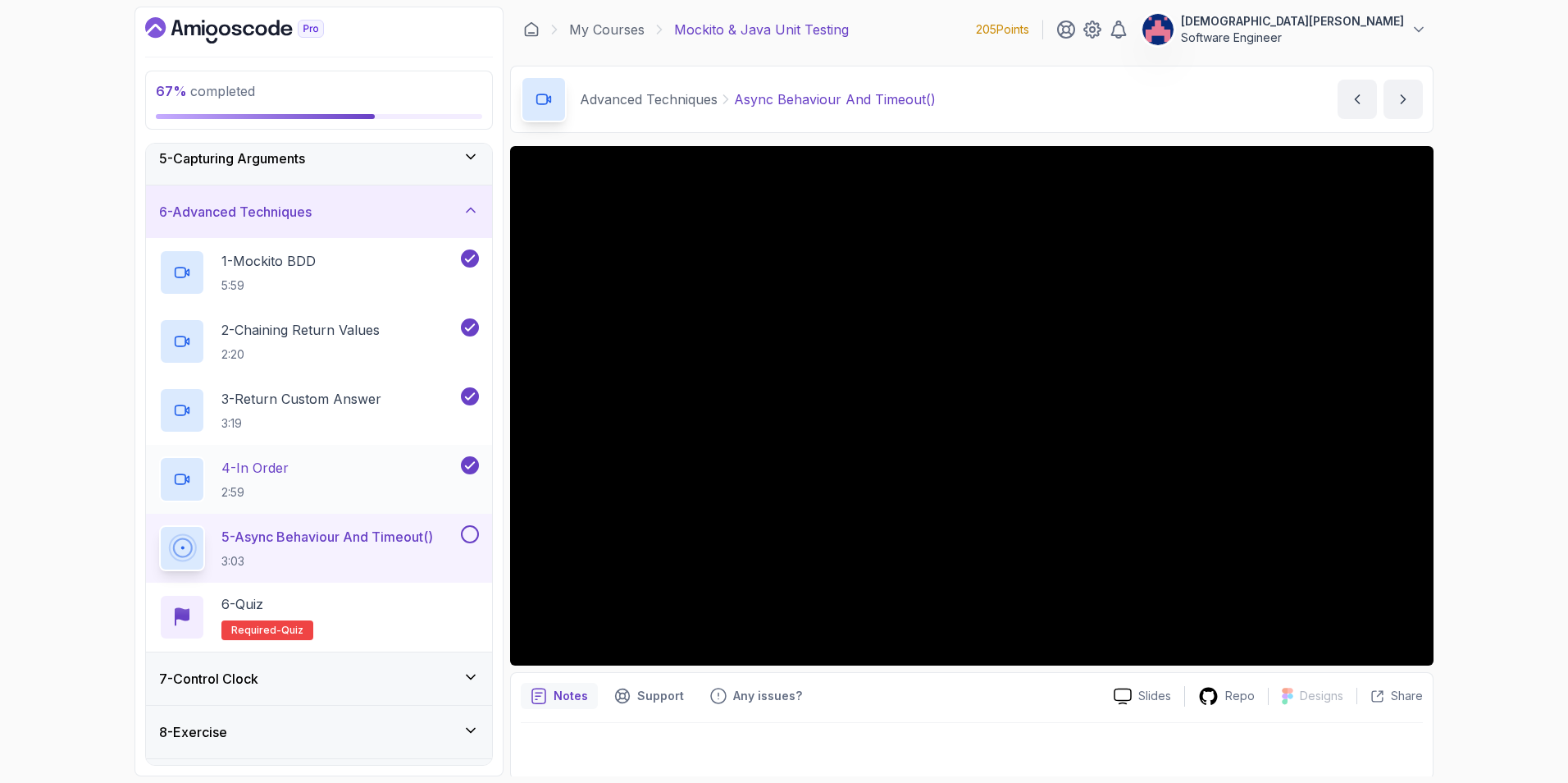
scroll to position [246, 0]
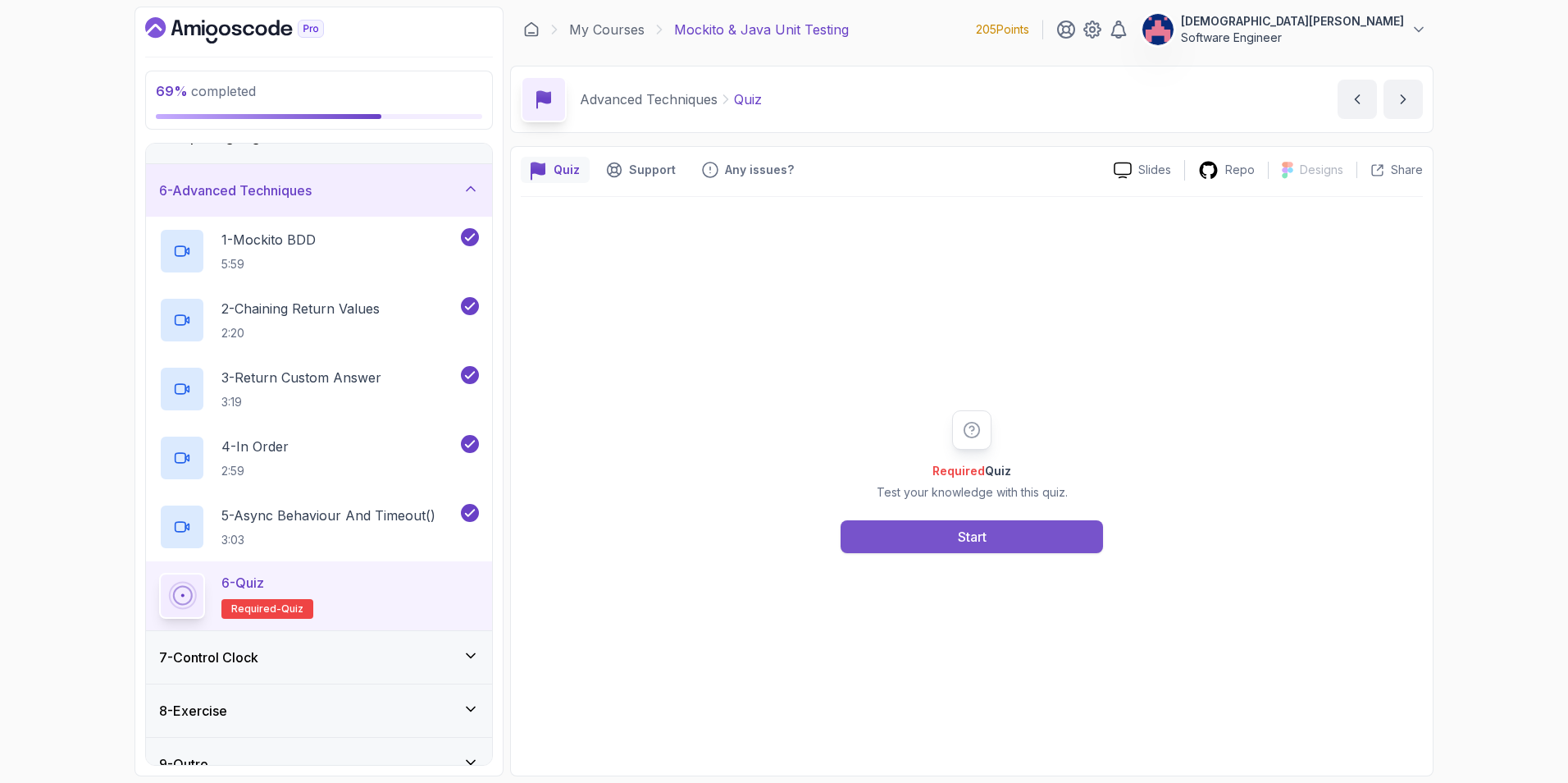
click at [1043, 543] on button "Start" at bounding box center [972, 536] width 263 height 33
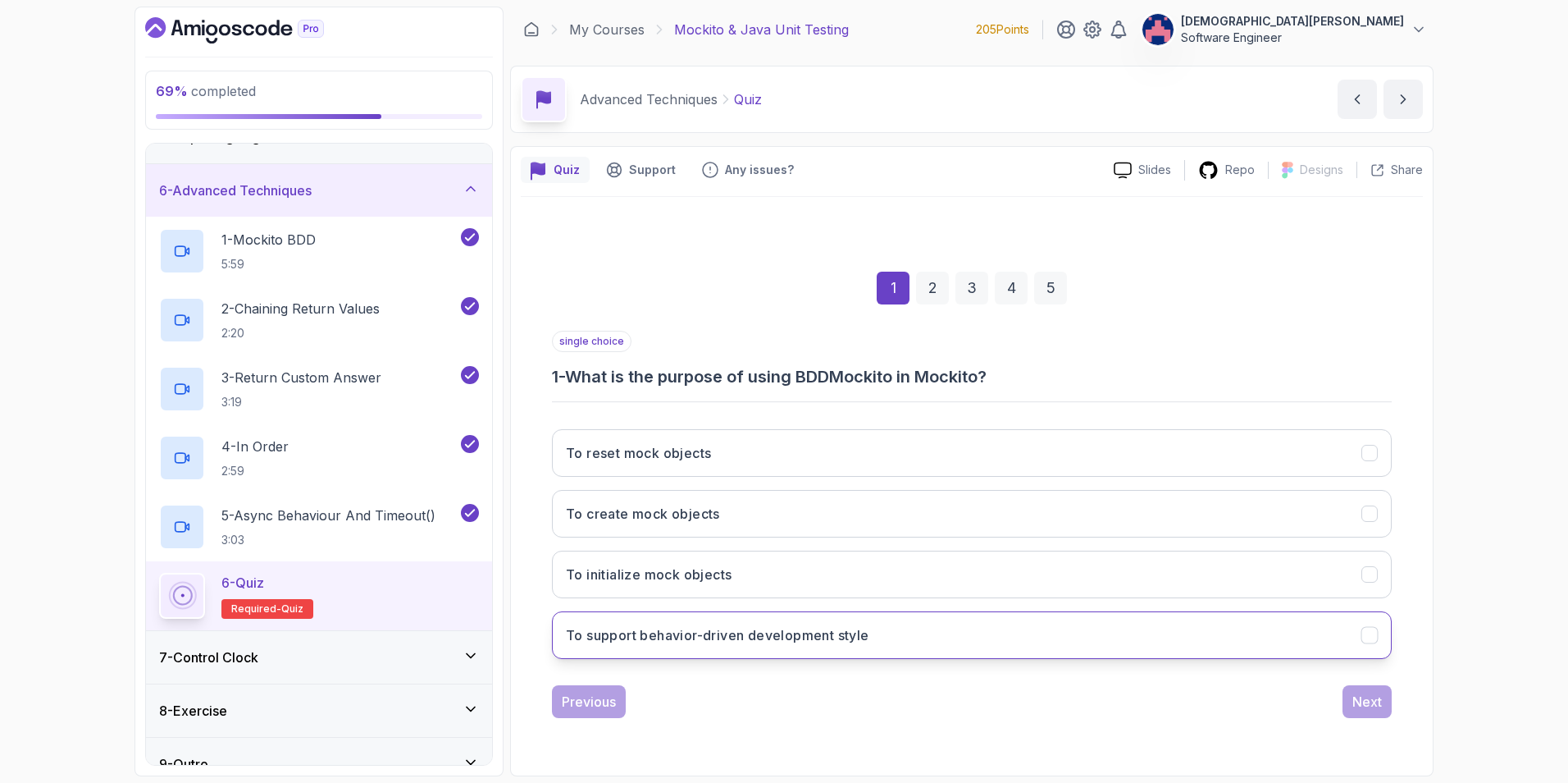
click at [868, 638] on h3 "To support behavior-driven development style" at bounding box center [717, 635] width 304 height 20
click at [1367, 697] on div "Next" at bounding box center [1367, 701] width 30 height 20
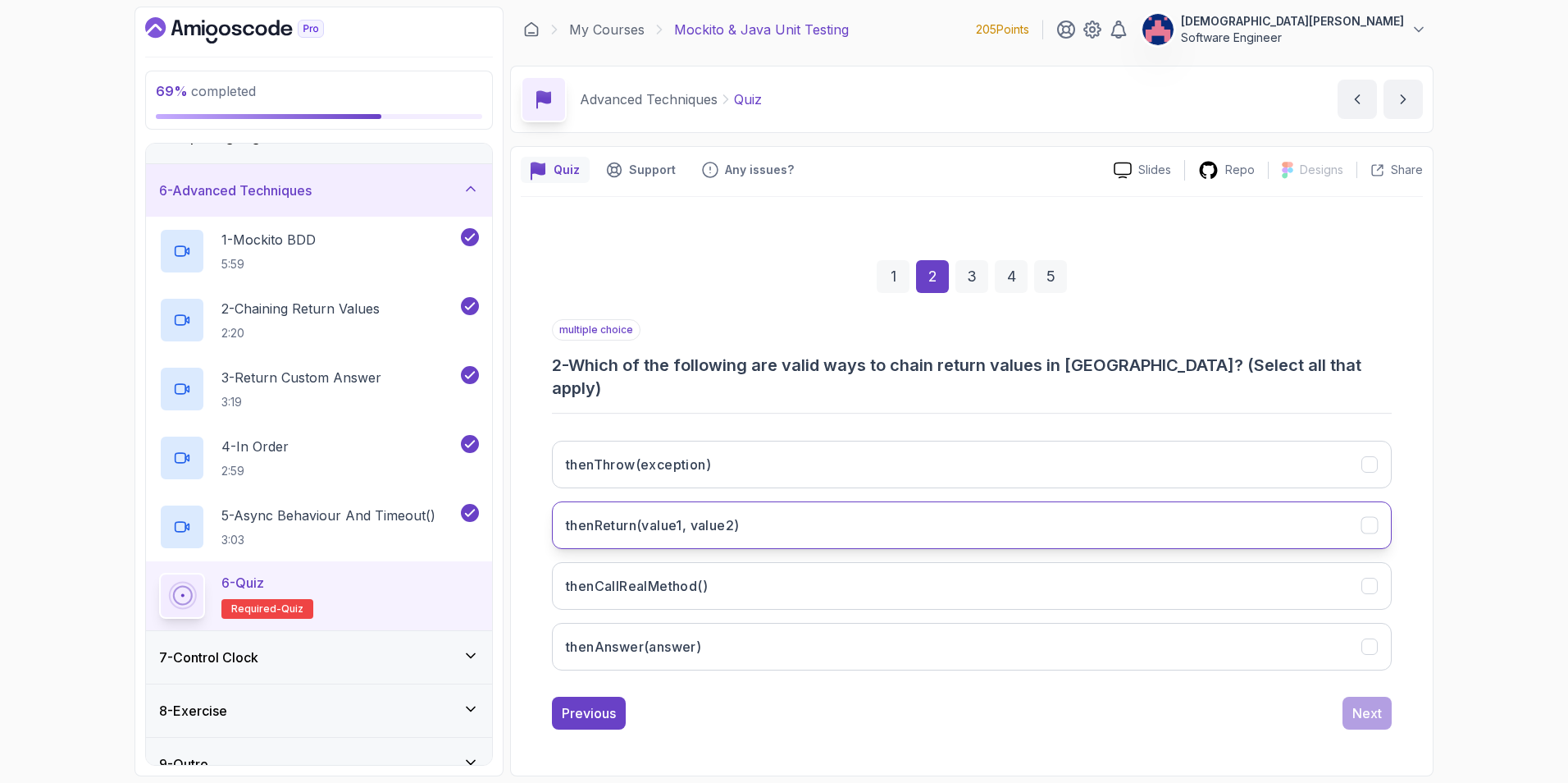
click at [721, 515] on h3 "thenReturn(value1, value2)" at bounding box center [652, 525] width 173 height 20
drag, startPoint x: 576, startPoint y: 376, endPoint x: 1135, endPoint y: 365, distance: 559.1
click at [1135, 365] on h3 "2 - Which of the following are valid ways to chain return values in Mockito? (S…" at bounding box center [971, 376] width 839 height 46
copy h3 "Which of the following are valid ways to chain return values in Mockito"
click at [795, 646] on button "thenAnswer(answer)" at bounding box center [971, 646] width 839 height 48
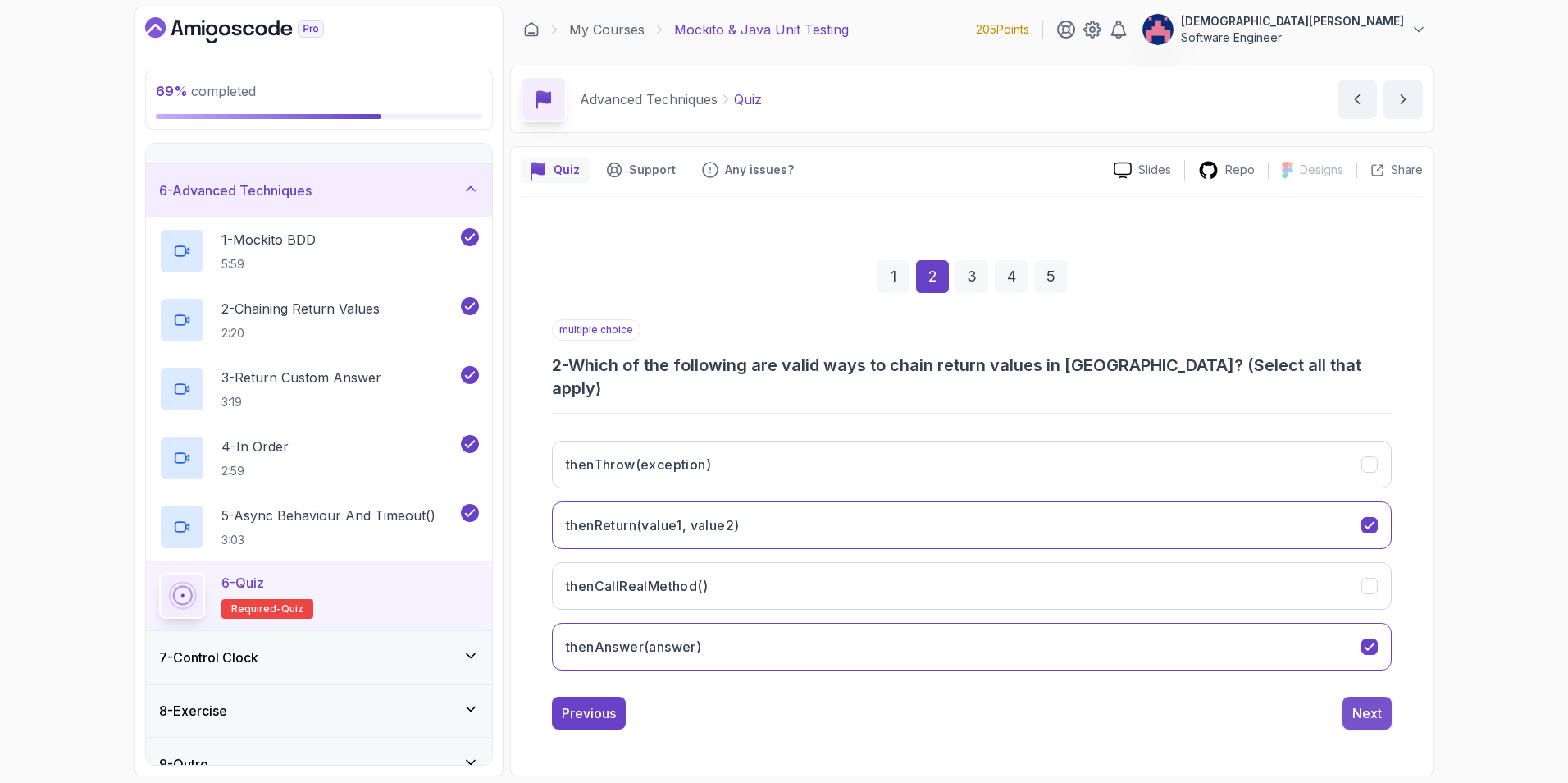
click at [1370, 706] on div "Next" at bounding box center [1367, 712] width 30 height 20
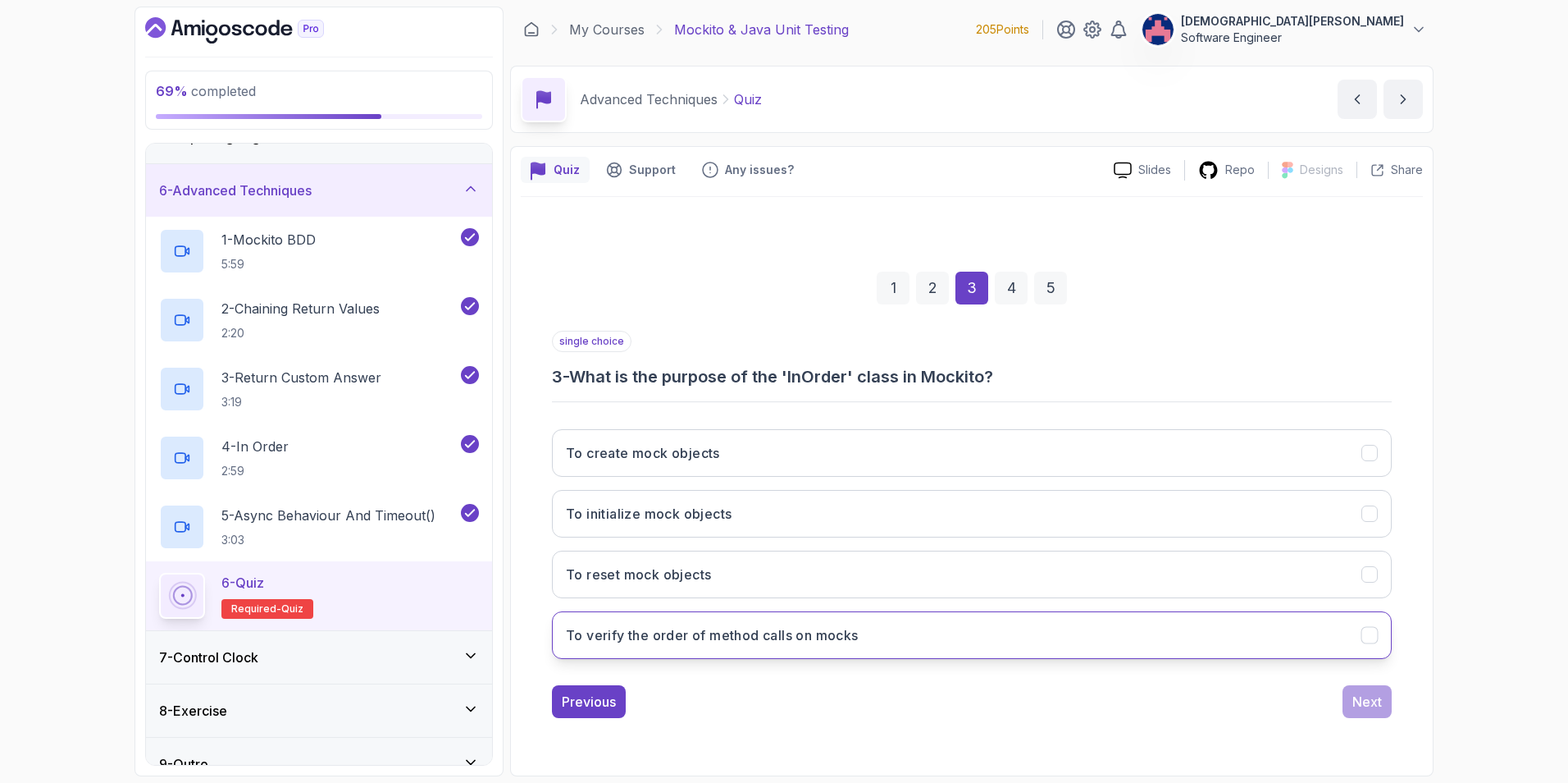
click at [1373, 638] on icon "To verify the order of method calls on mocks" at bounding box center [1370, 634] width 16 height 16
click at [1376, 709] on div "Next" at bounding box center [1367, 701] width 30 height 20
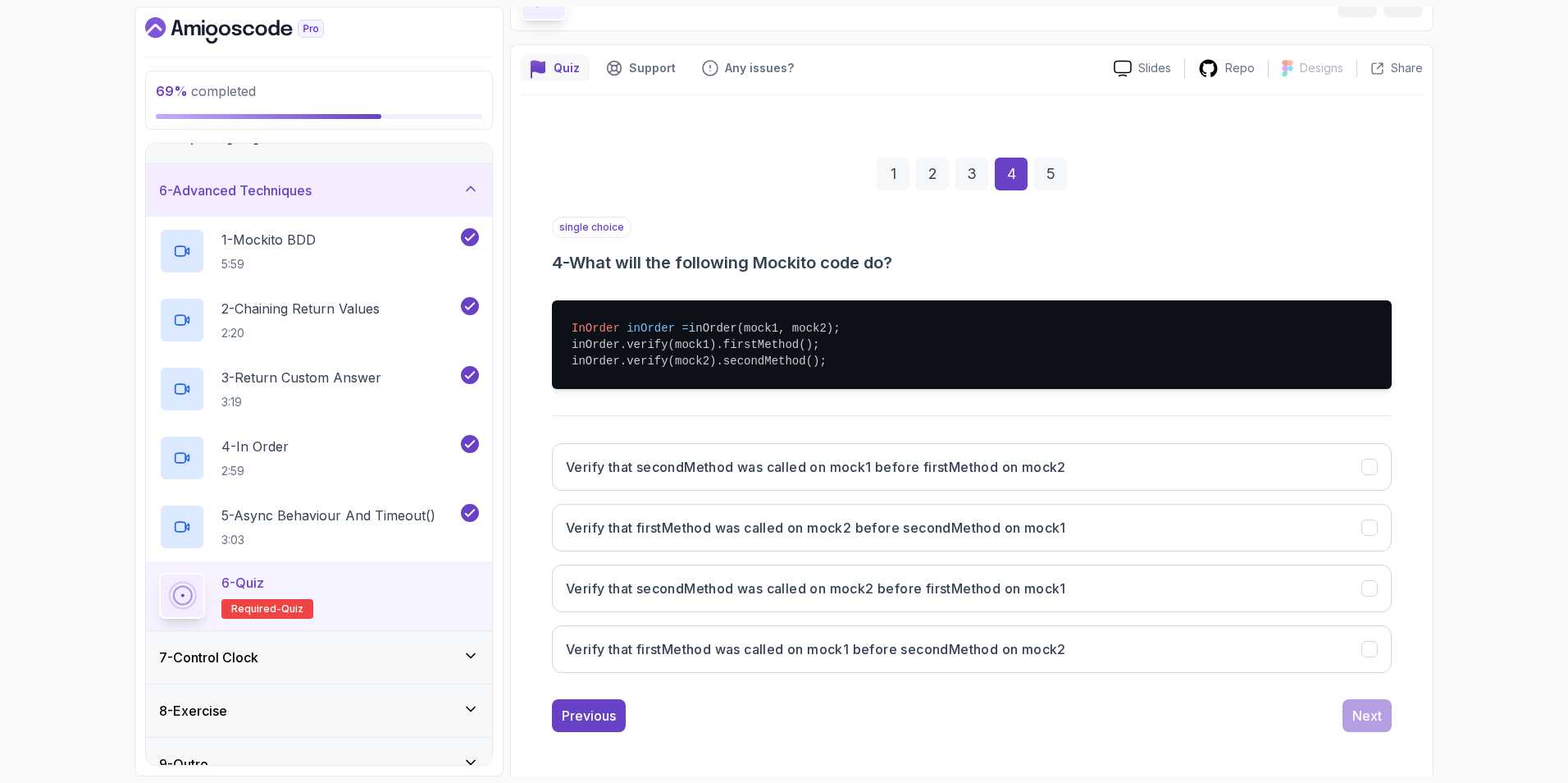
scroll to position [104, 0]
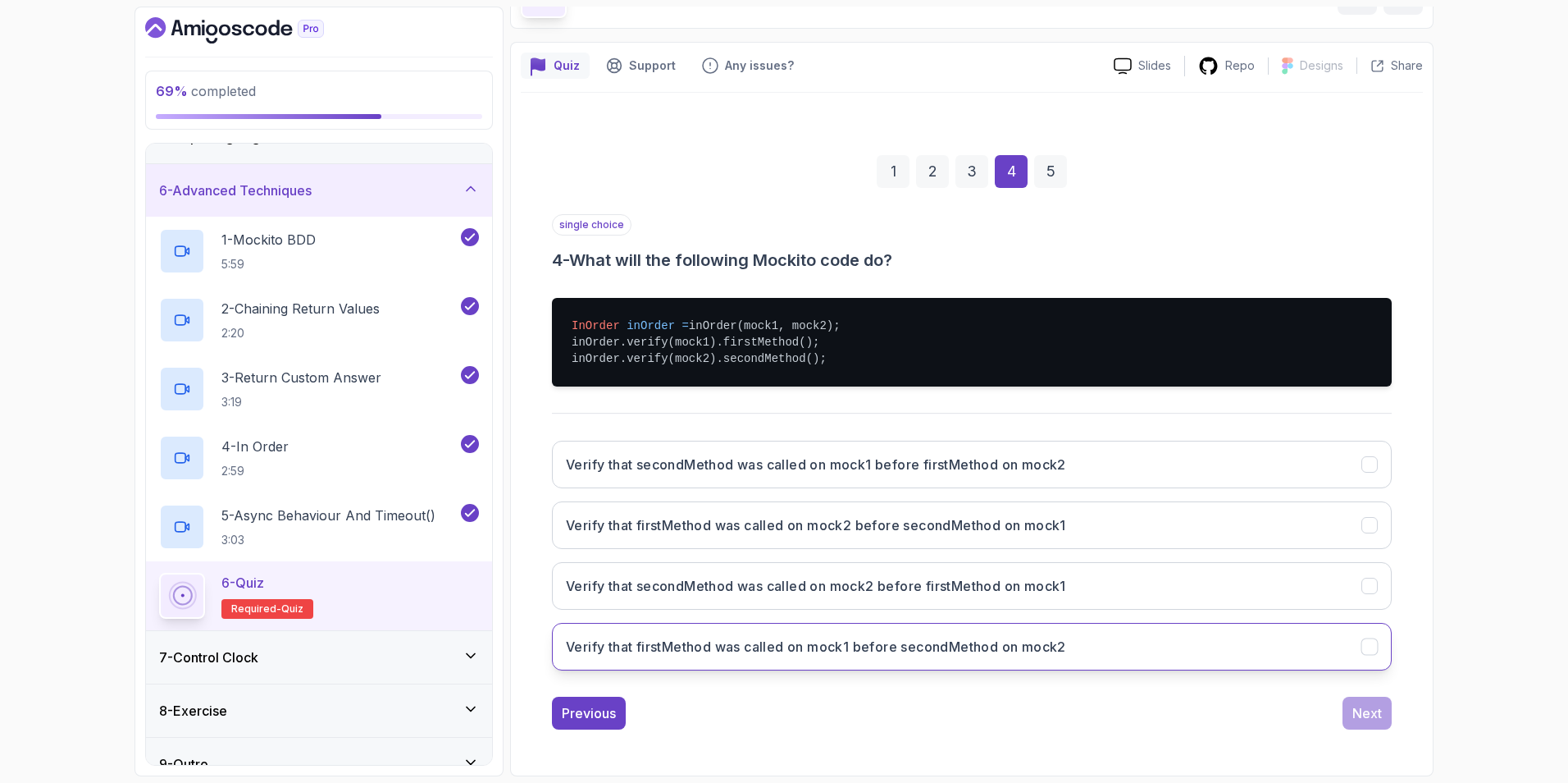
click at [1226, 639] on button "Verify that firstMethod was called on mock1 before secondMethod on mock2" at bounding box center [971, 646] width 839 height 48
click at [1372, 707] on div "Next" at bounding box center [1367, 712] width 30 height 20
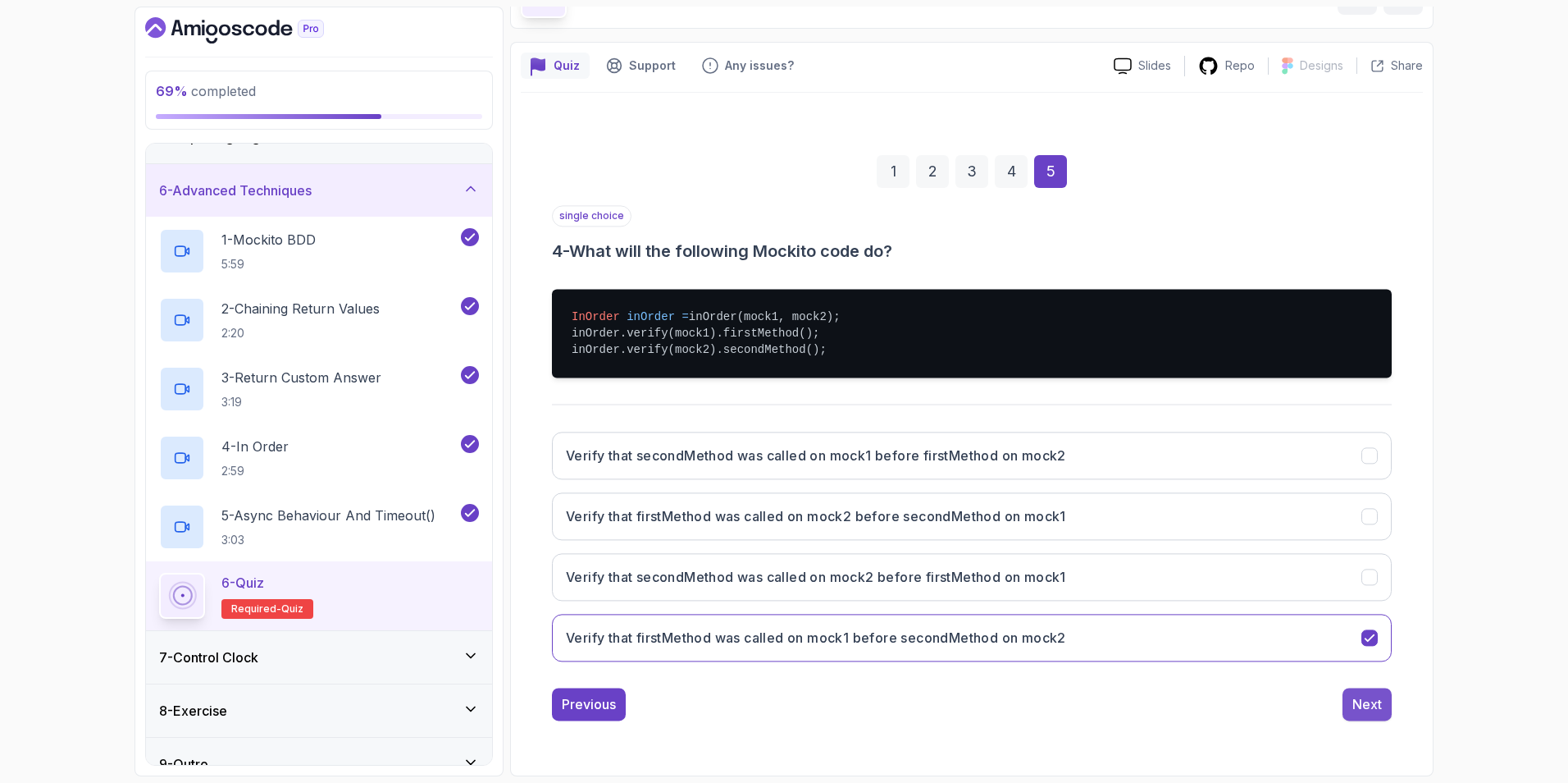
scroll to position [0, 0]
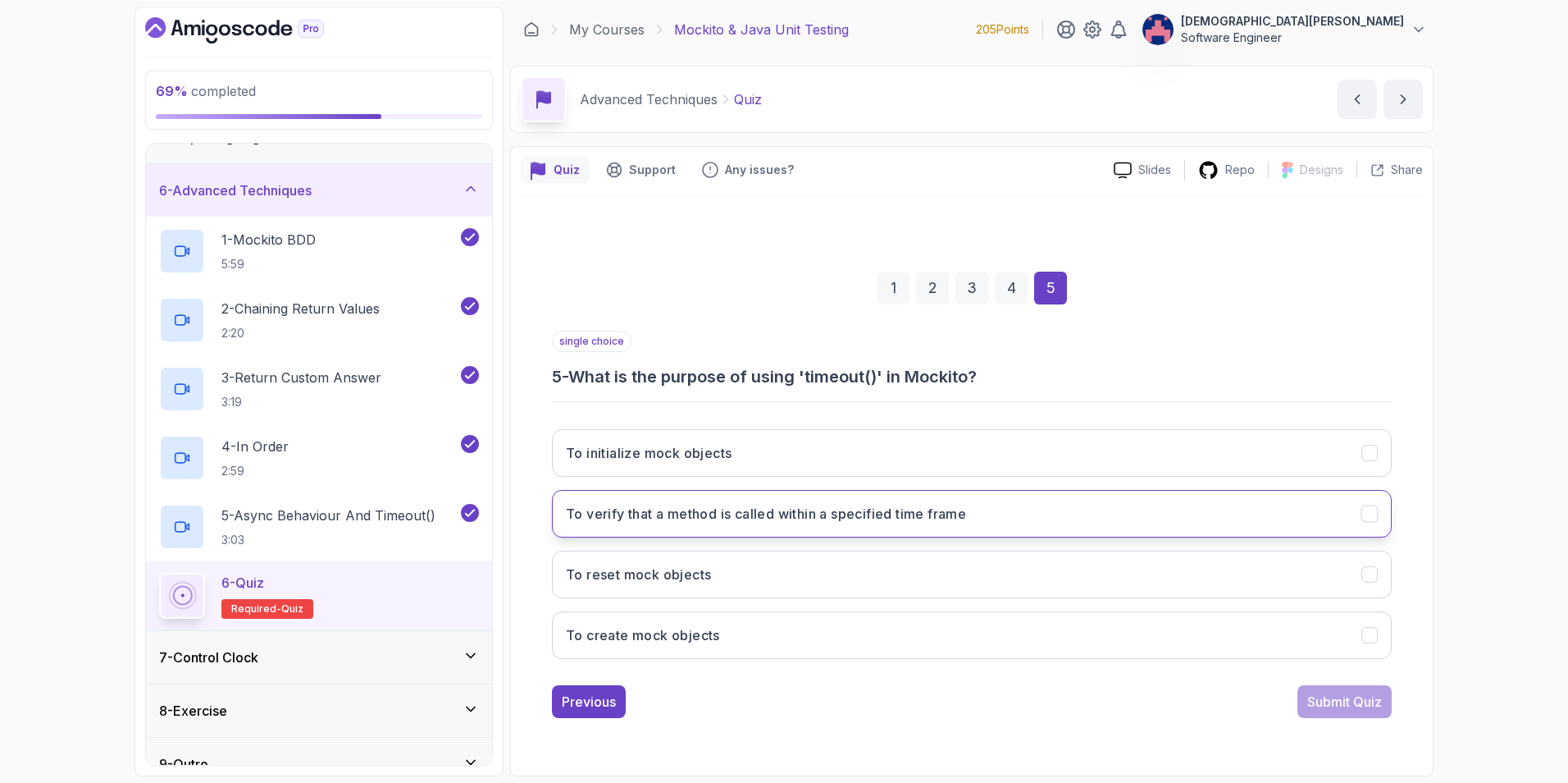
click at [1341, 499] on button "To verify that a method is called within a specified time frame" at bounding box center [971, 513] width 839 height 48
click at [1315, 707] on div "Submit Quiz" at bounding box center [1344, 701] width 75 height 20
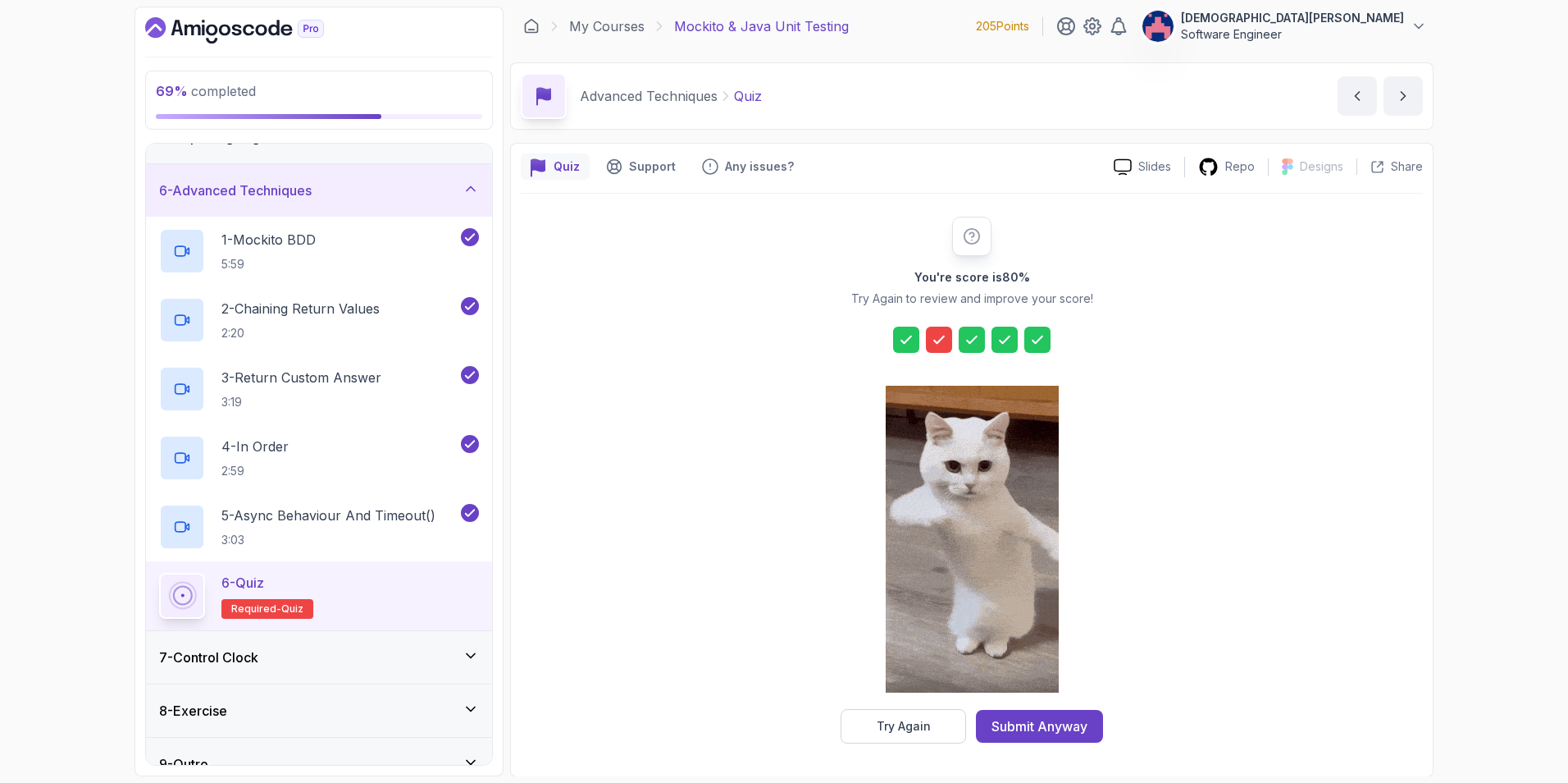
scroll to position [4, 0]
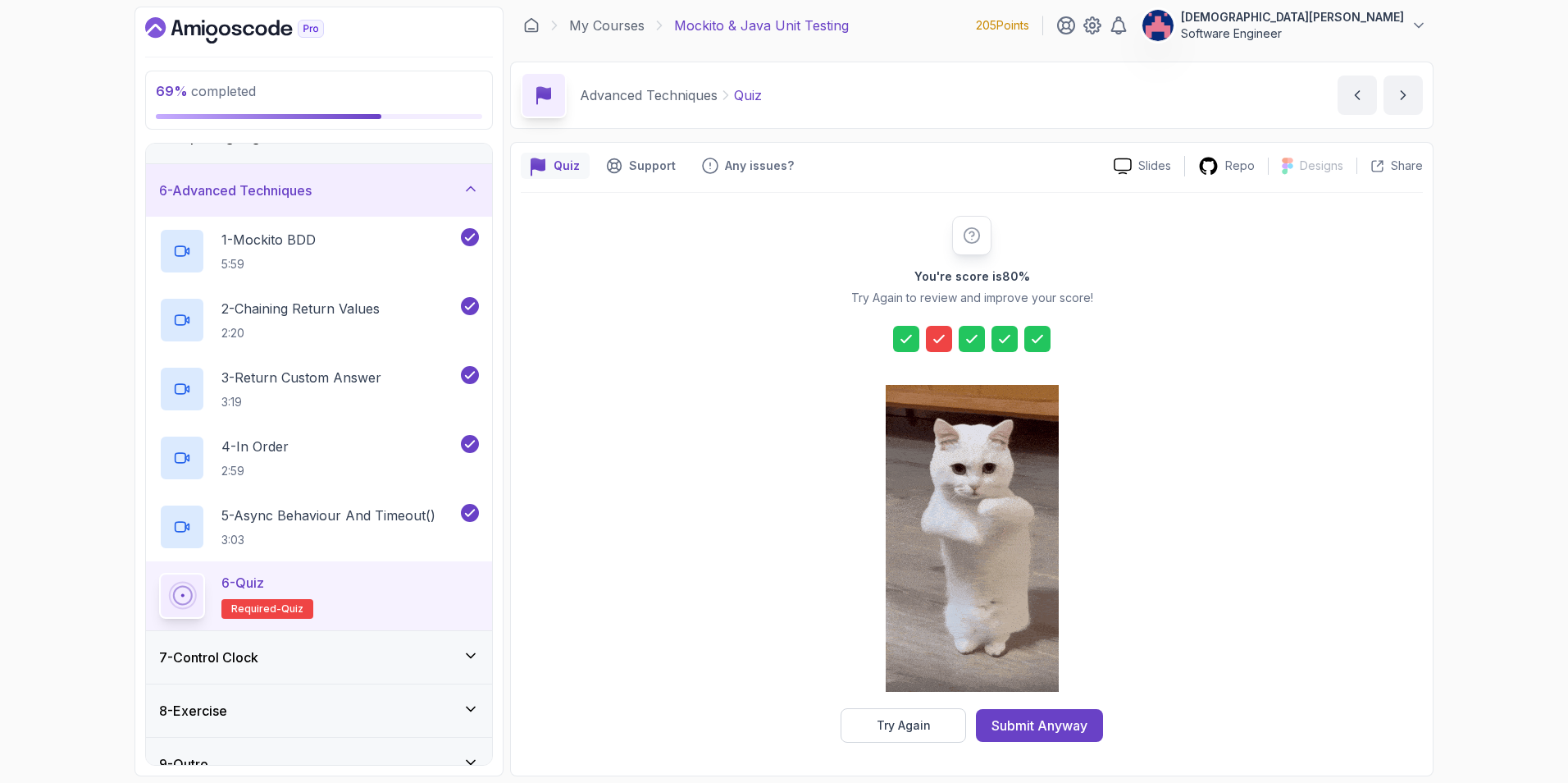
click at [934, 333] on icon at bounding box center [939, 339] width 17 height 17
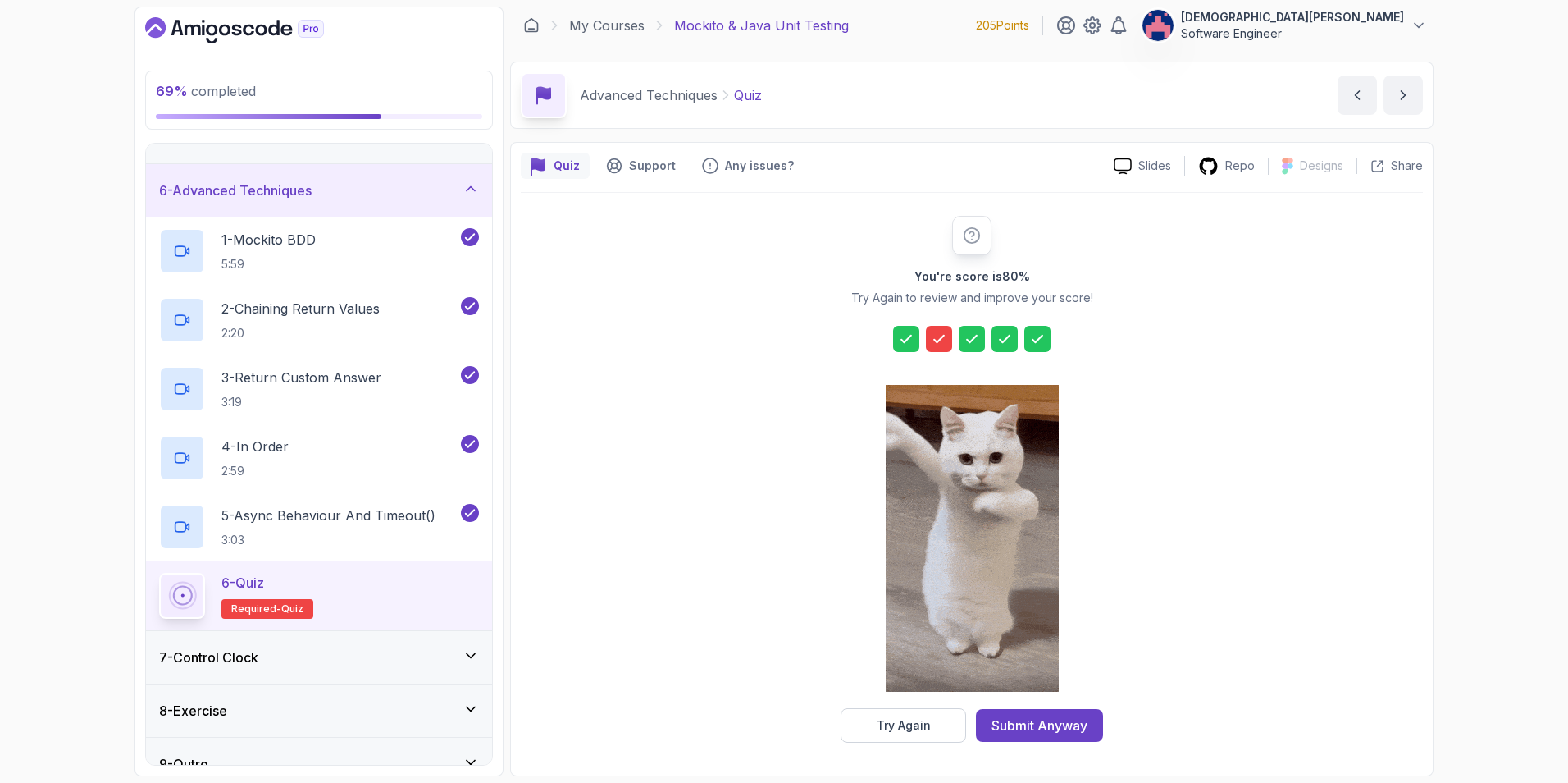
click at [943, 348] on div at bounding box center [939, 338] width 26 height 26
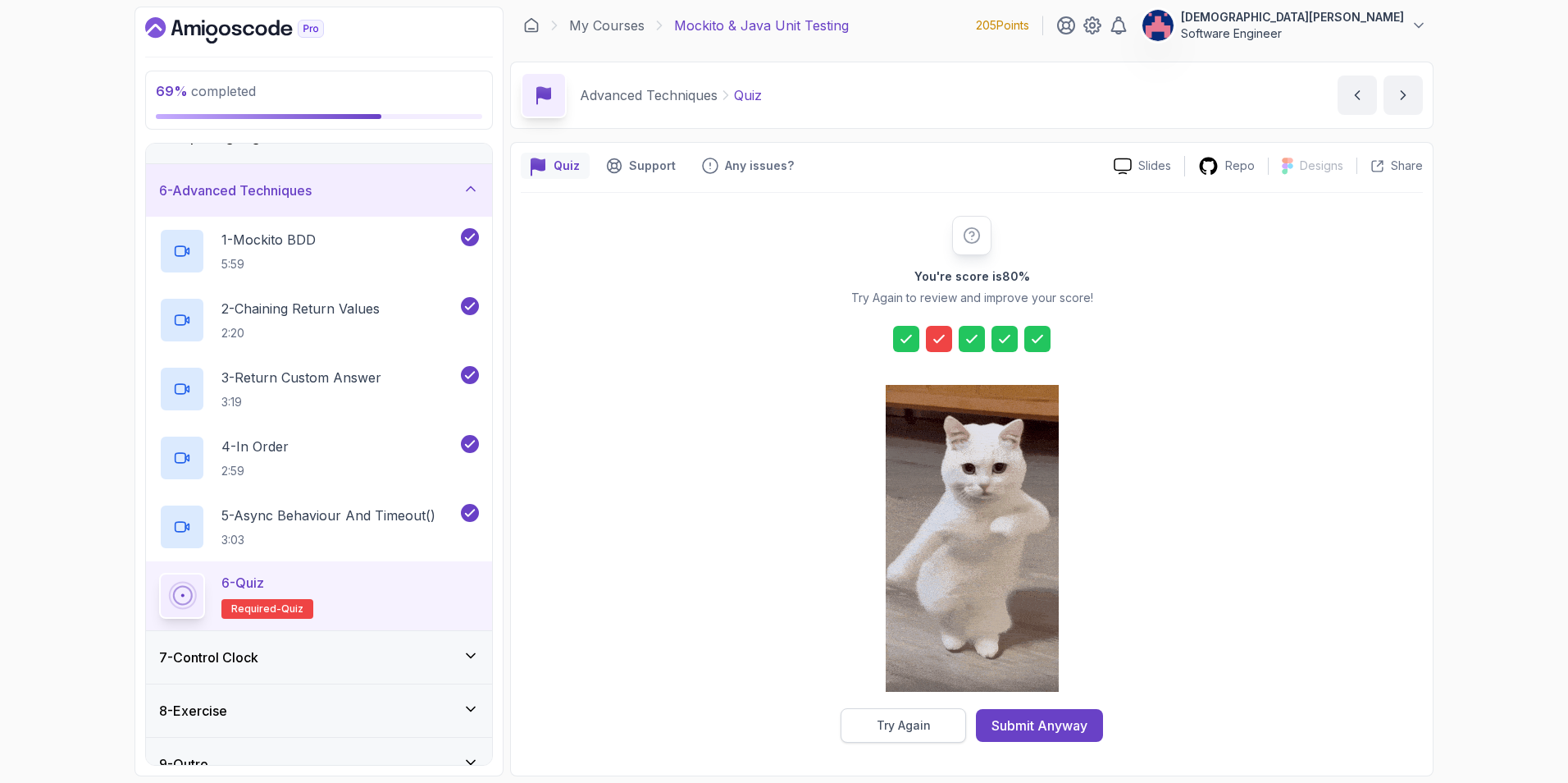
click at [926, 726] on div "Try Again" at bounding box center [904, 725] width 54 height 17
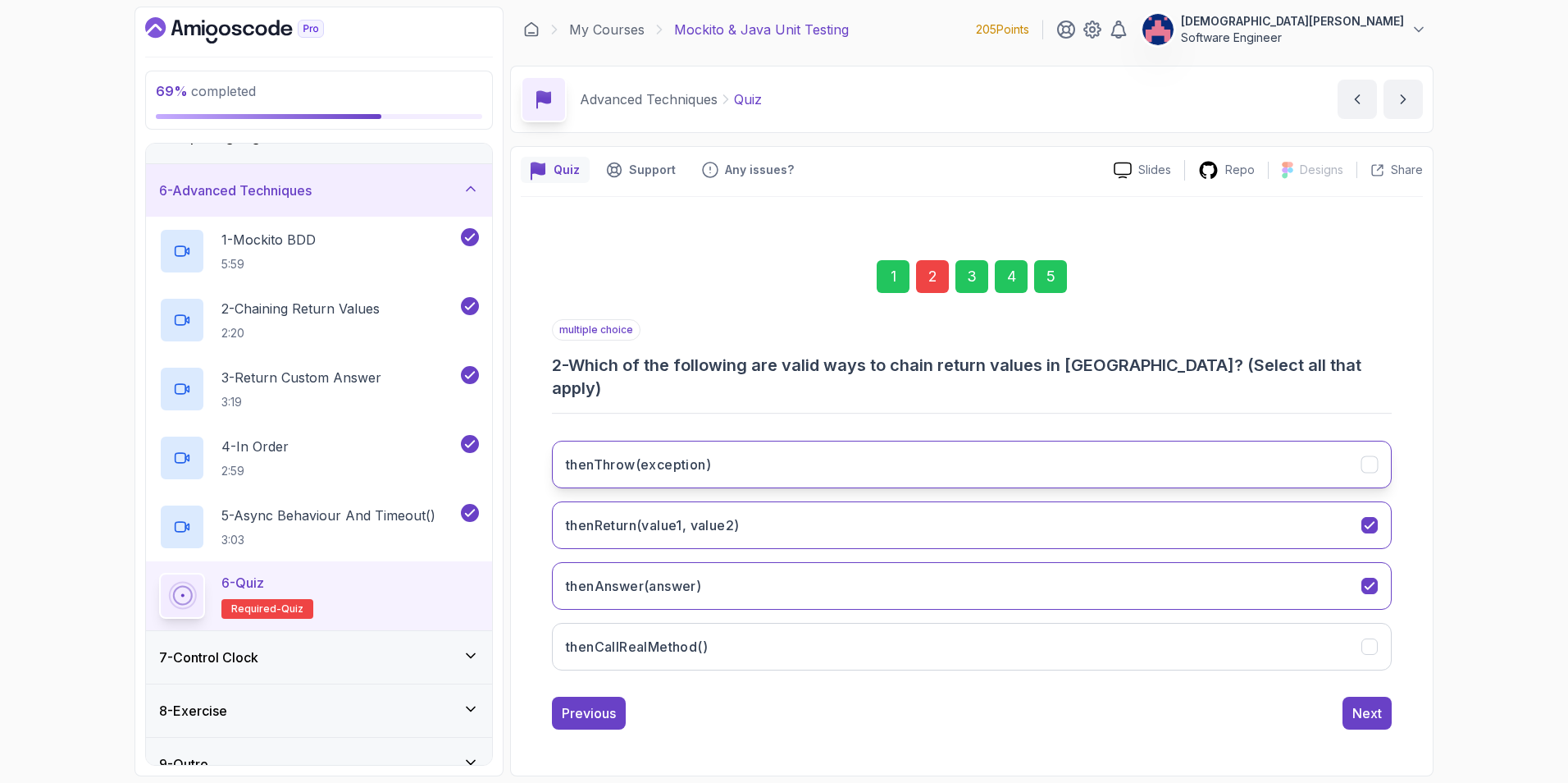
click at [934, 461] on button "thenThrow(exception)" at bounding box center [971, 464] width 839 height 48
click at [1370, 705] on div "Next" at bounding box center [1367, 712] width 30 height 20
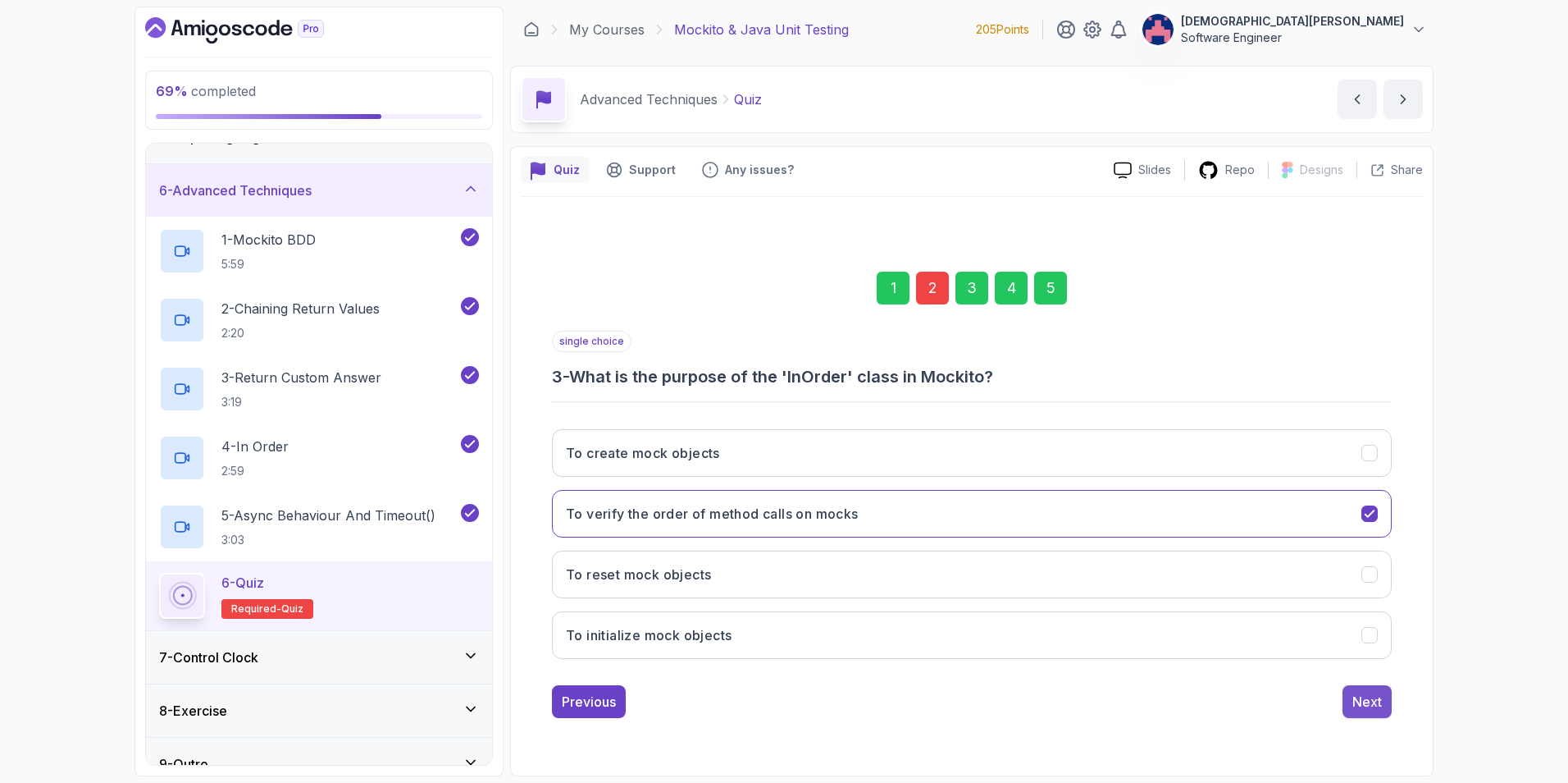
click at [1370, 702] on div "Next" at bounding box center [1367, 701] width 30 height 20
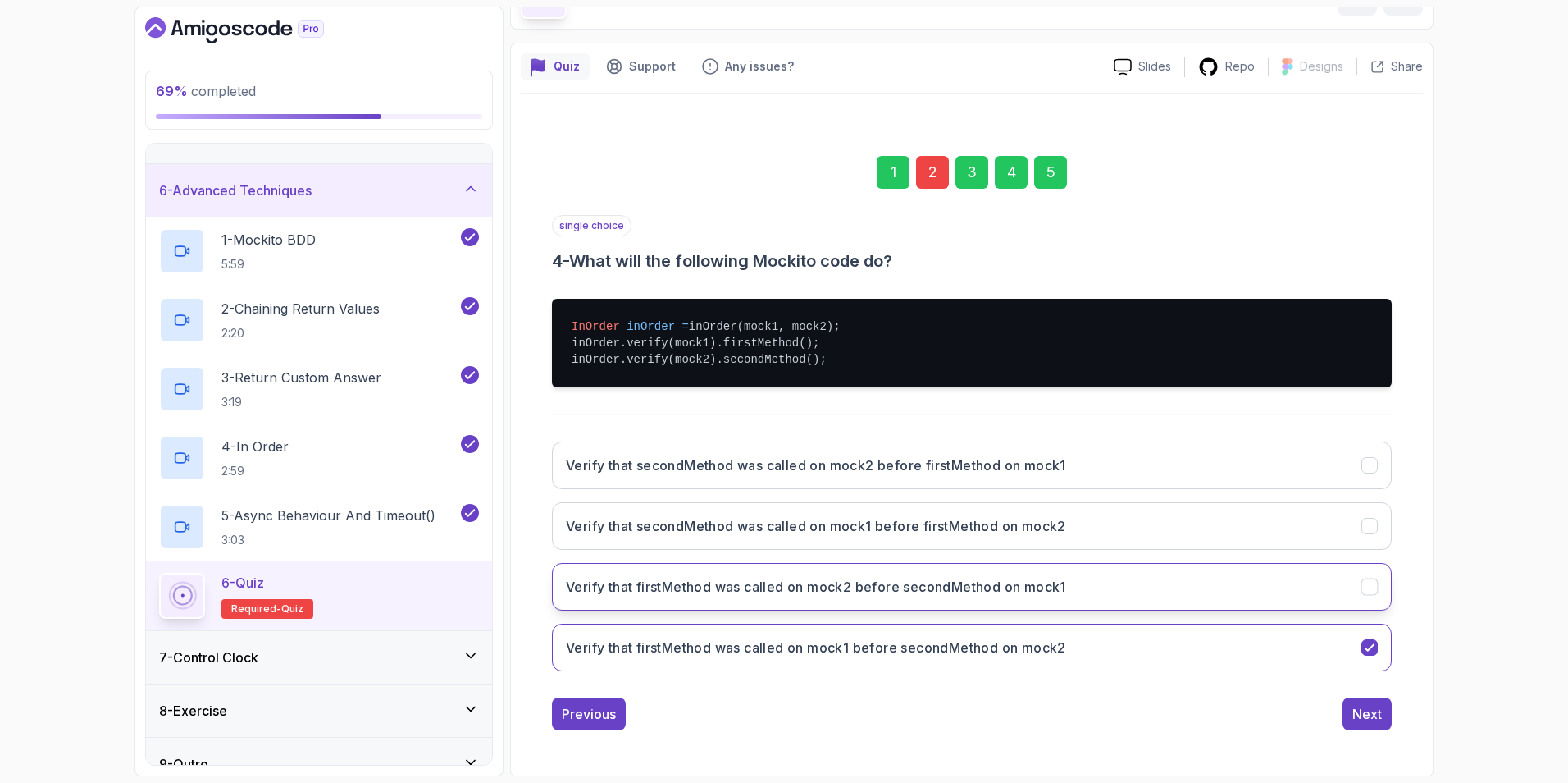
scroll to position [104, 0]
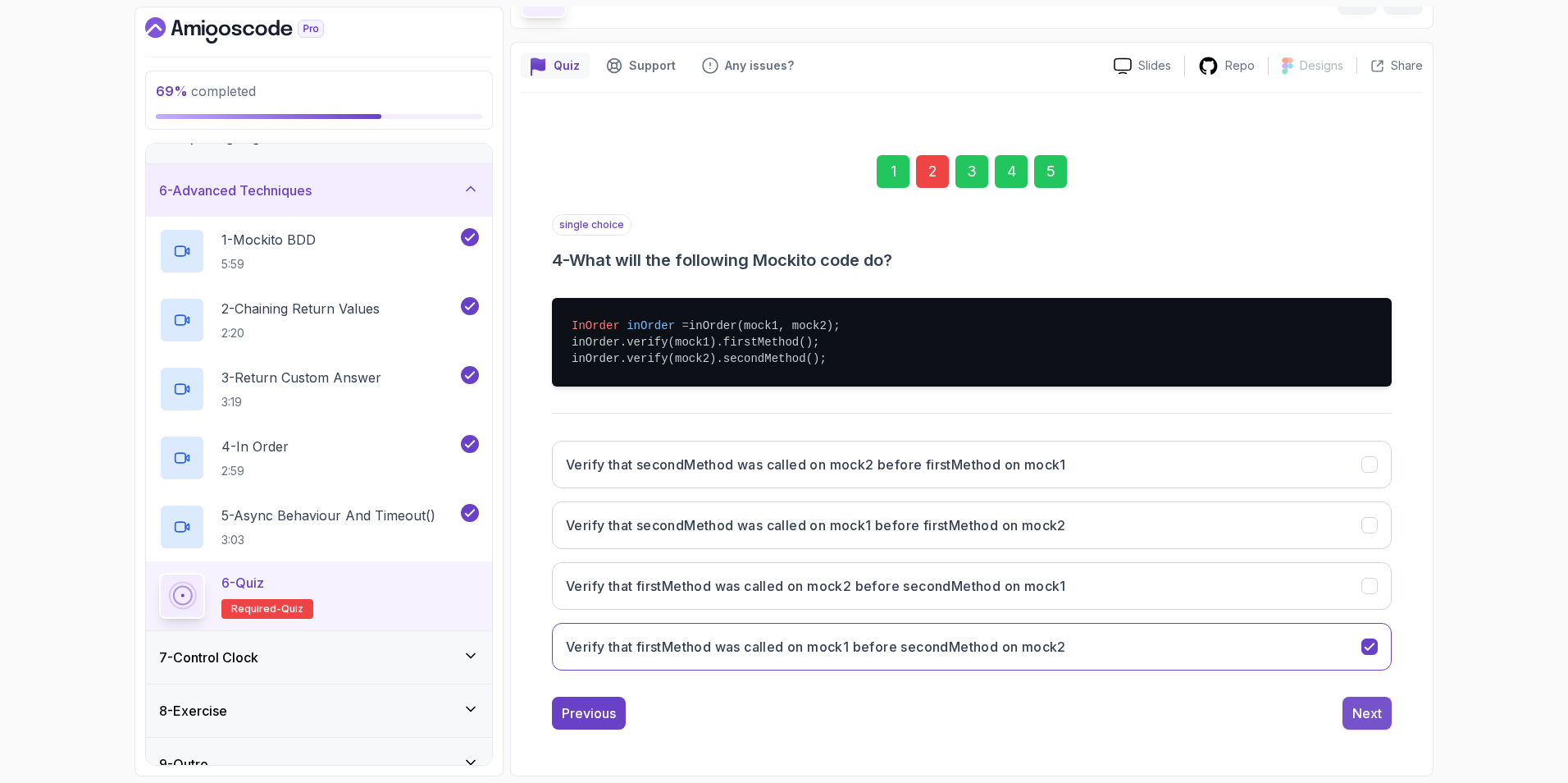
click at [1381, 715] on div "Next" at bounding box center [1367, 712] width 30 height 20
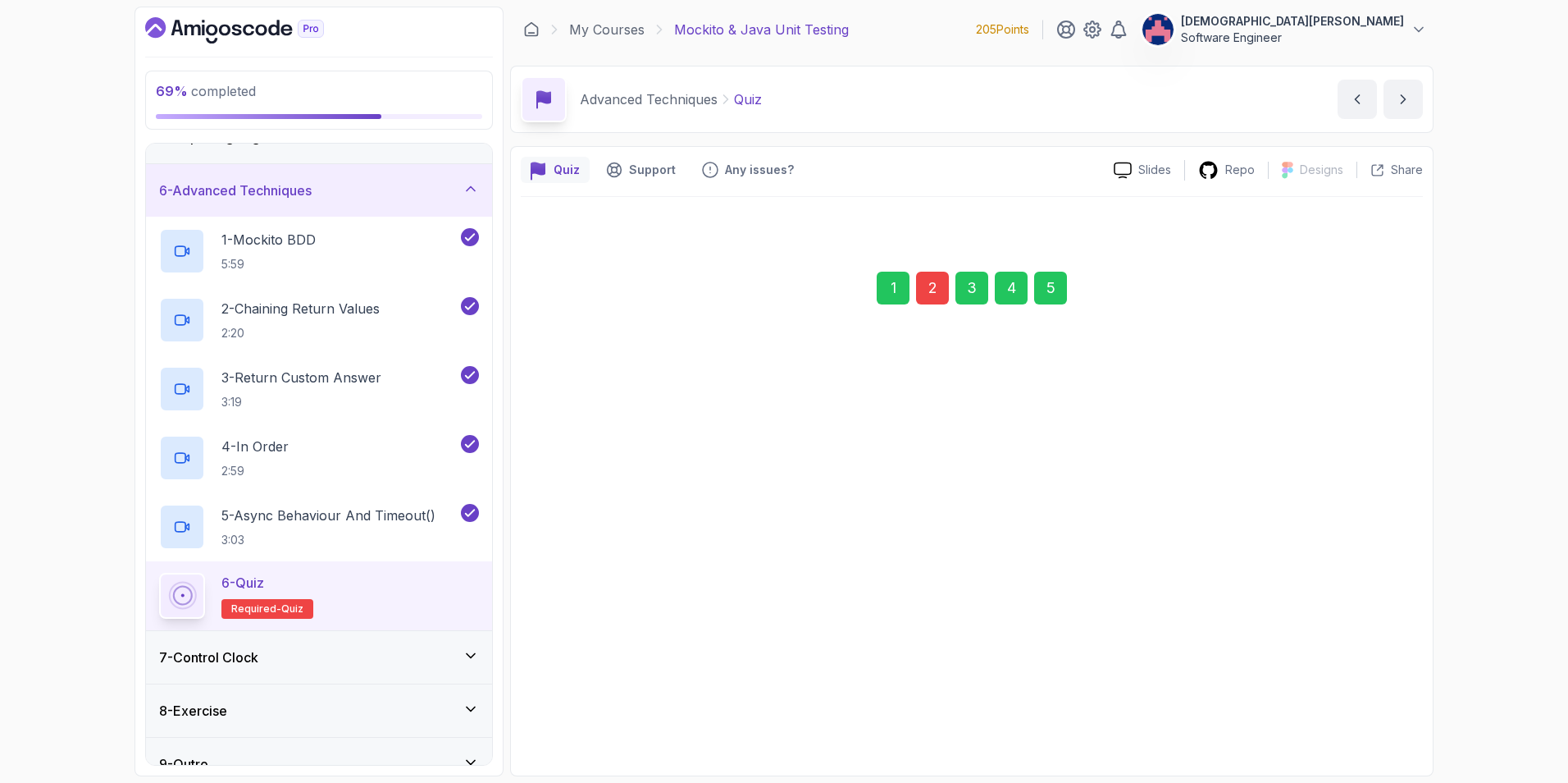
scroll to position [0, 0]
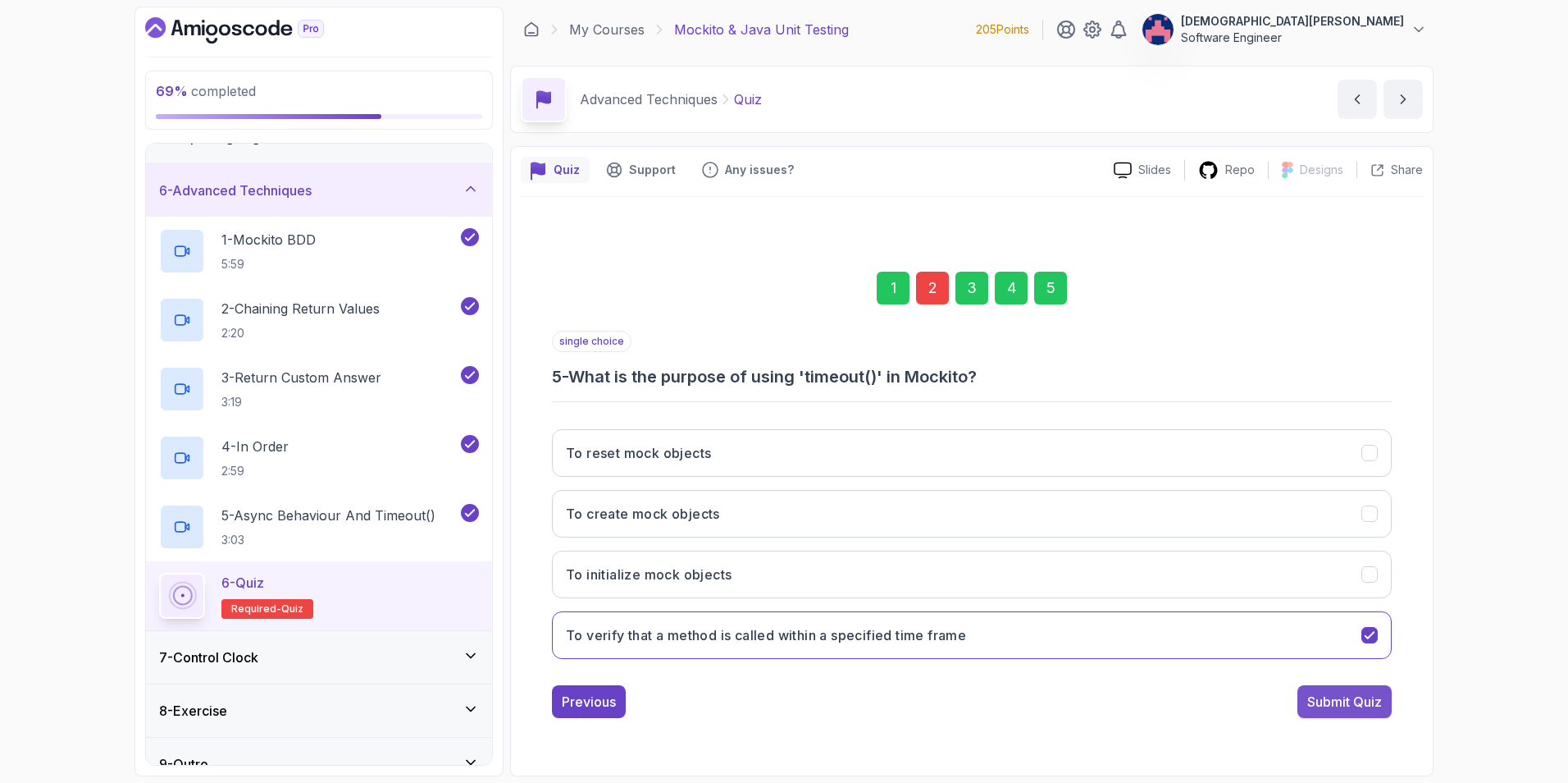
click at [1374, 699] on div "Submit Quiz" at bounding box center [1344, 701] width 75 height 20
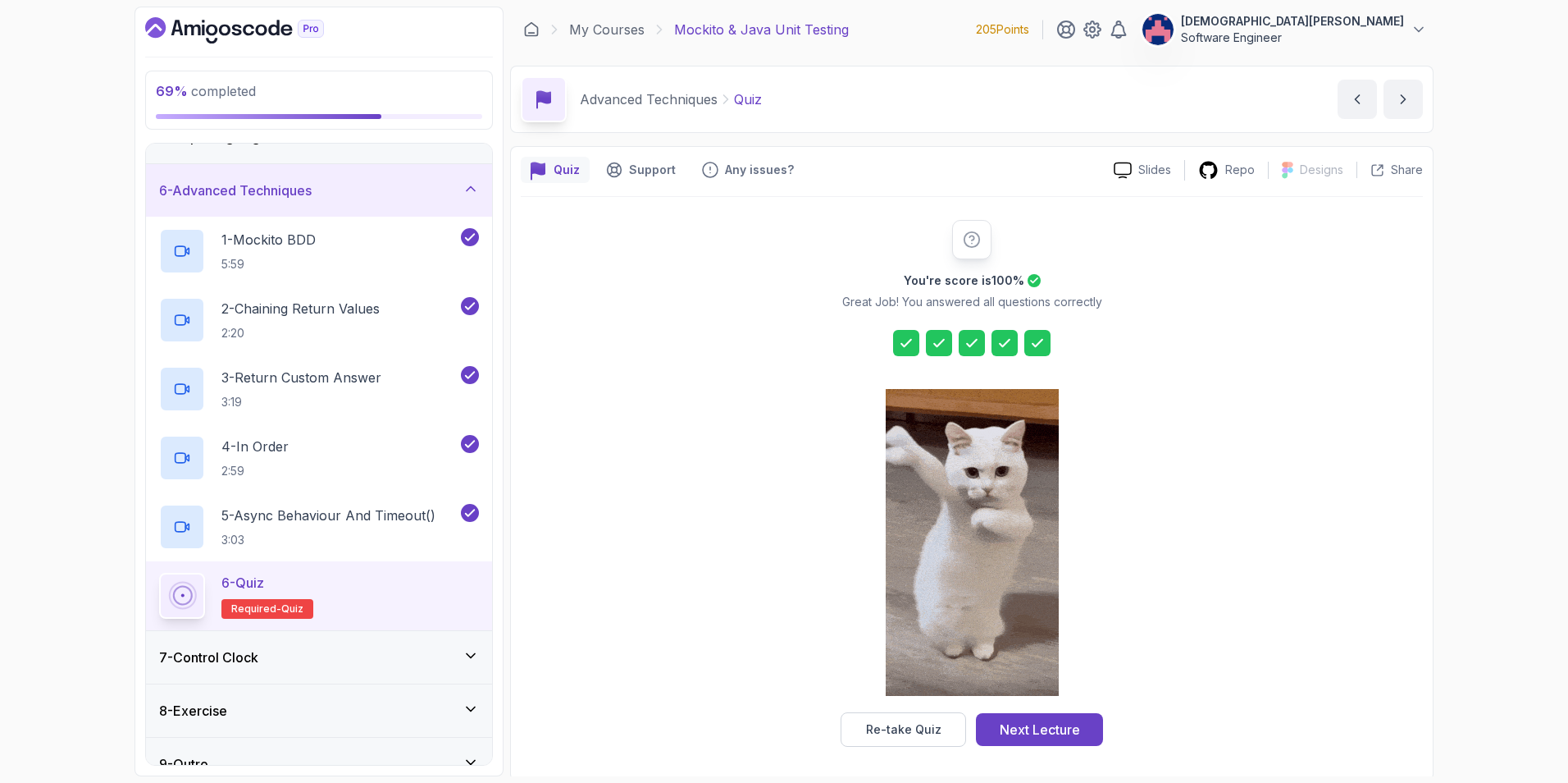
scroll to position [4, 0]
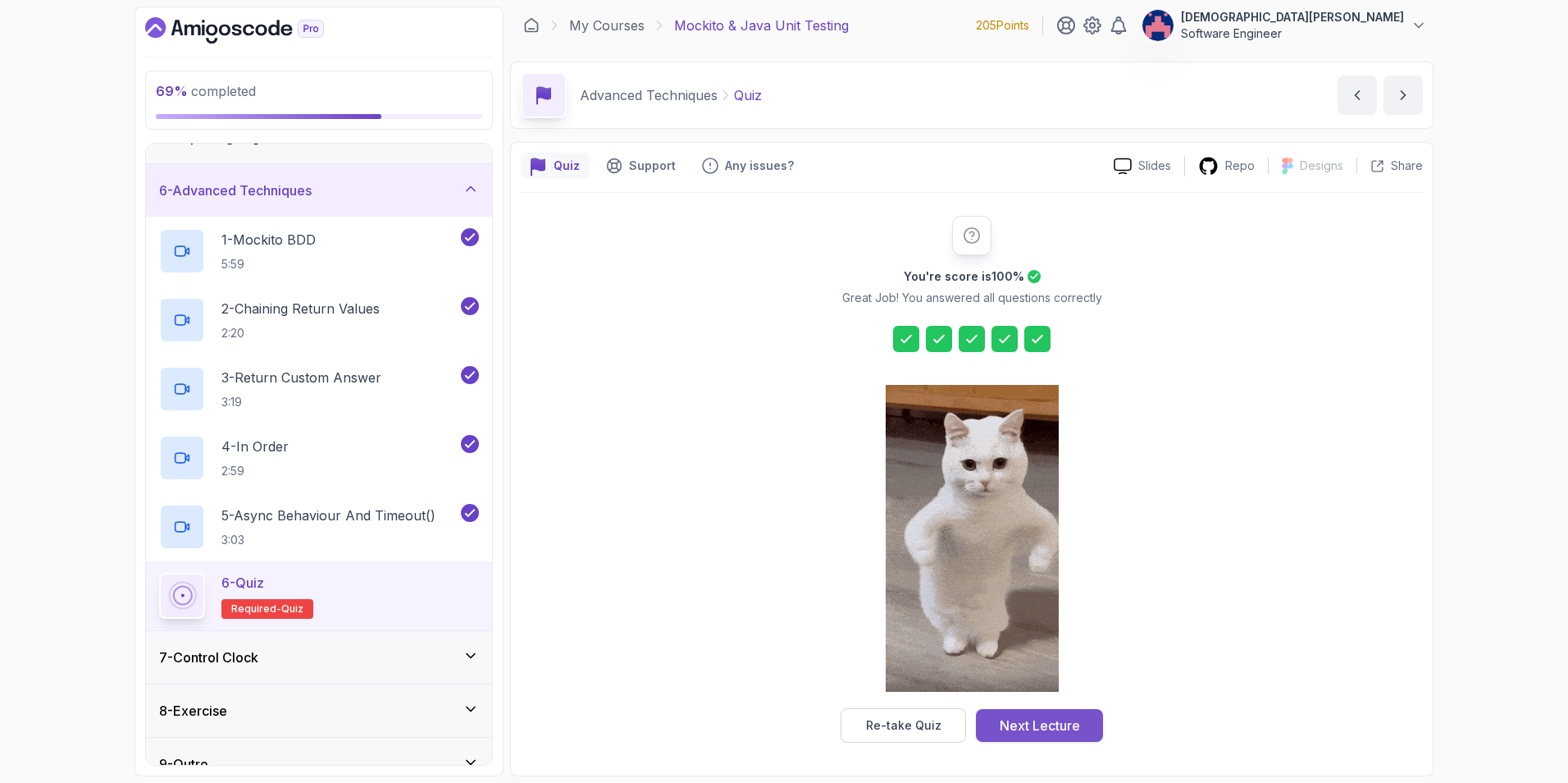
click at [1039, 730] on div "Next Lecture" at bounding box center [1040, 724] width 80 height 20
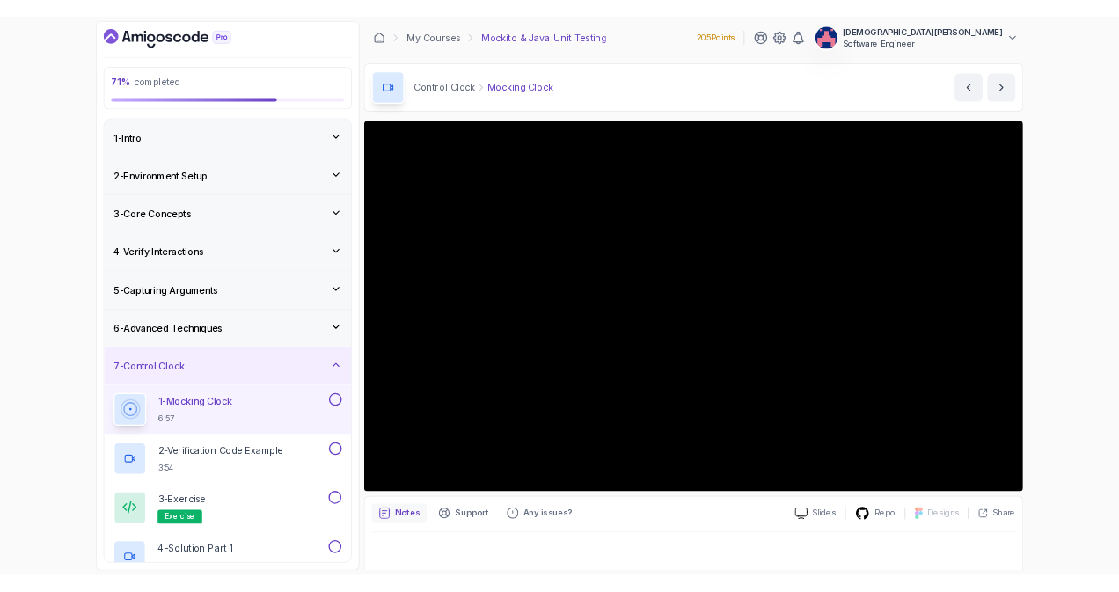
scroll to position [4, 0]
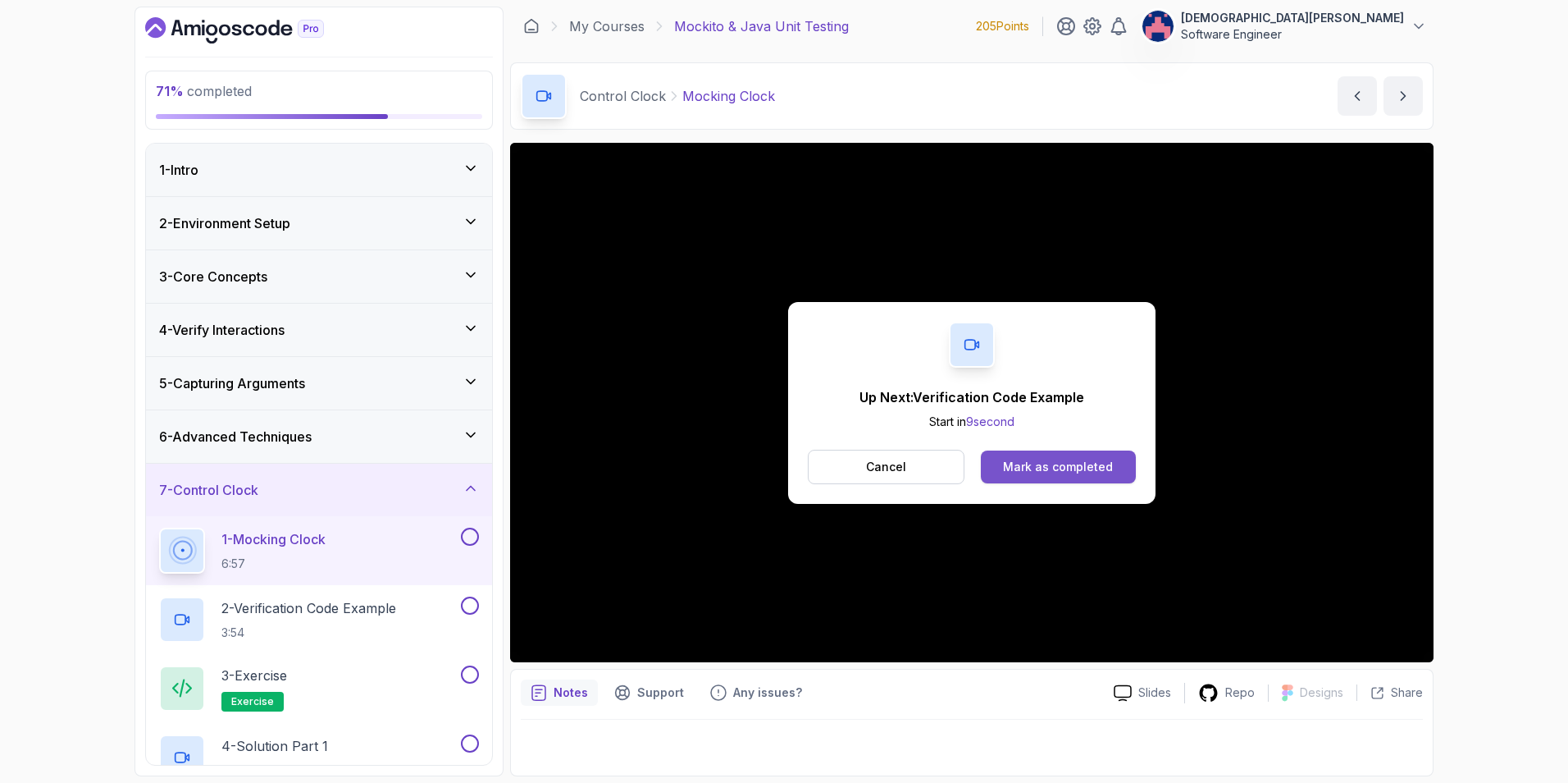
click at [1044, 463] on div "Mark as completed" at bounding box center [1057, 467] width 110 height 17
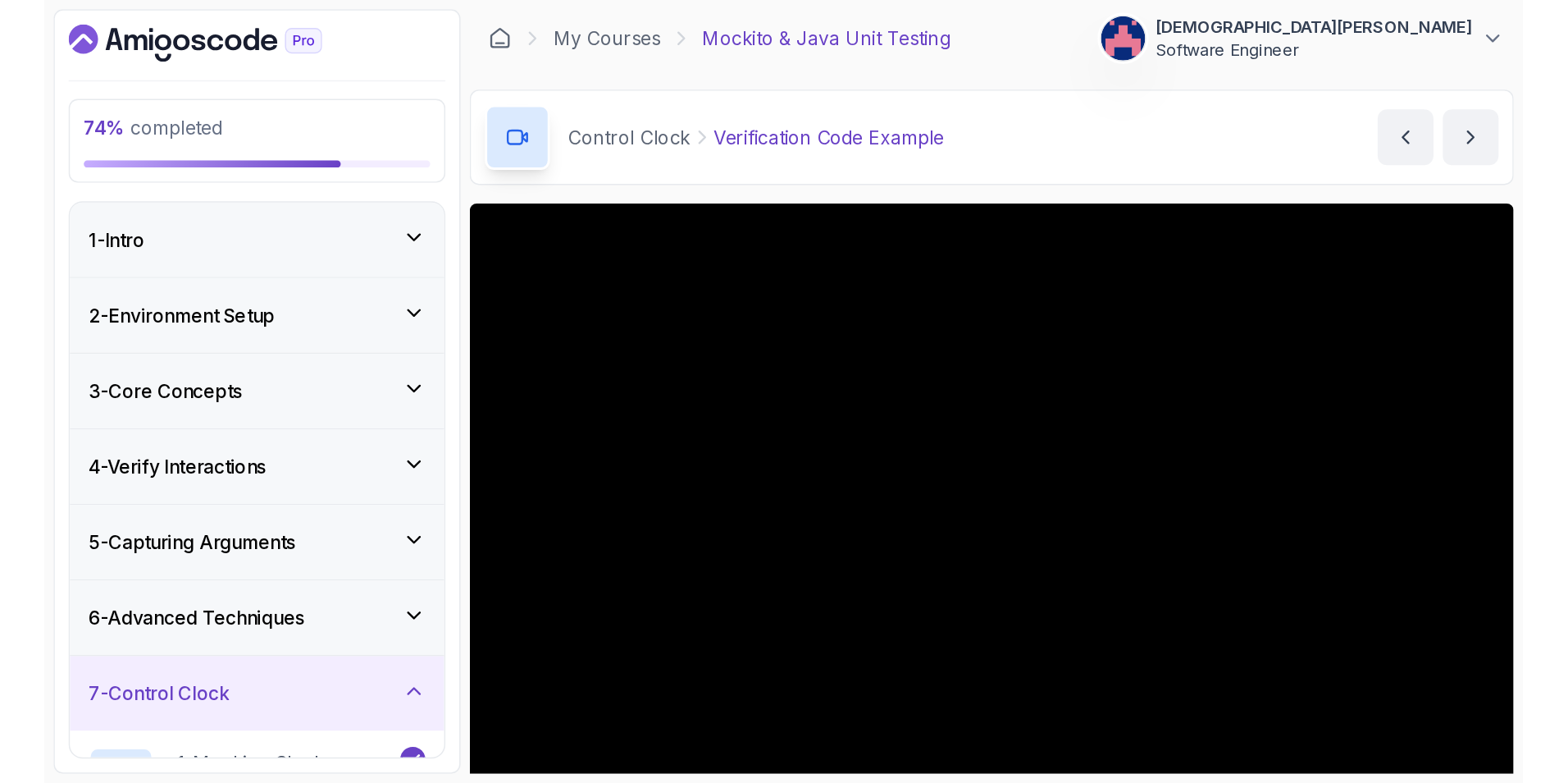
scroll to position [3, 0]
